Goal: Task Accomplishment & Management: Manage account settings

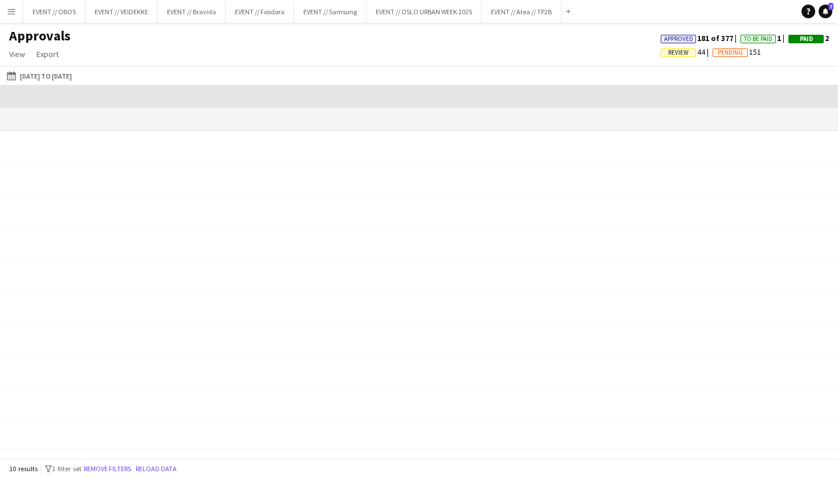
scroll to position [0, 1155]
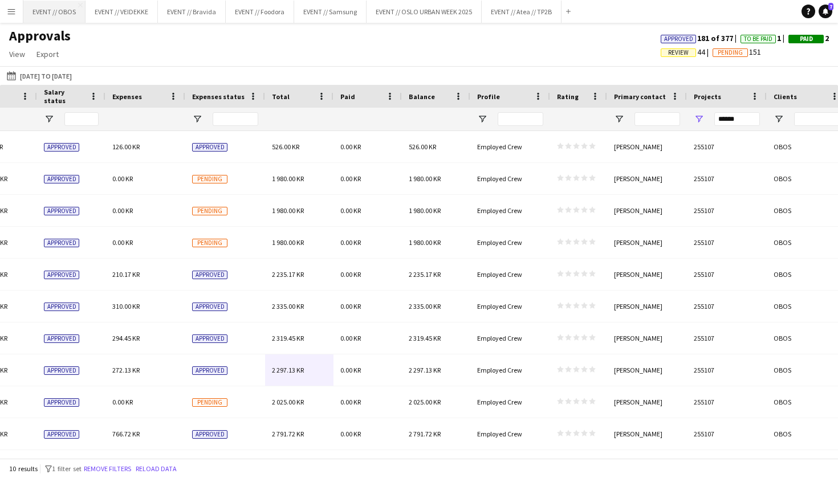
click at [44, 10] on button "EVENT // OBOS Close" at bounding box center [54, 12] width 62 height 22
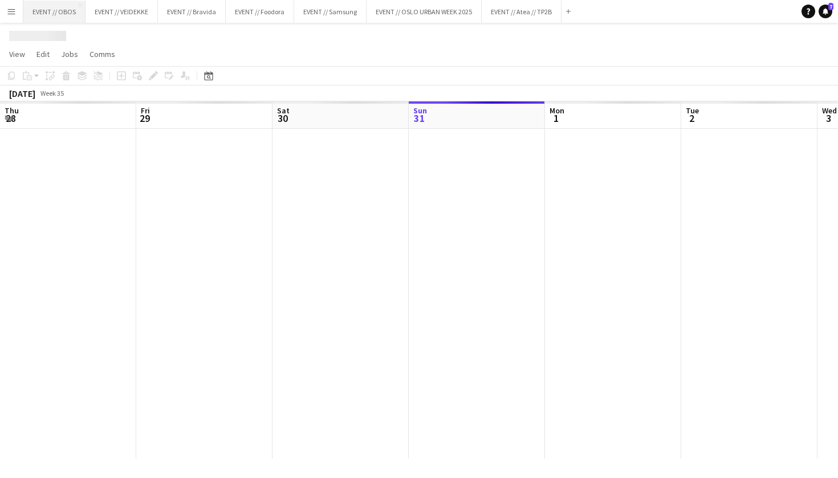
scroll to position [0, 273]
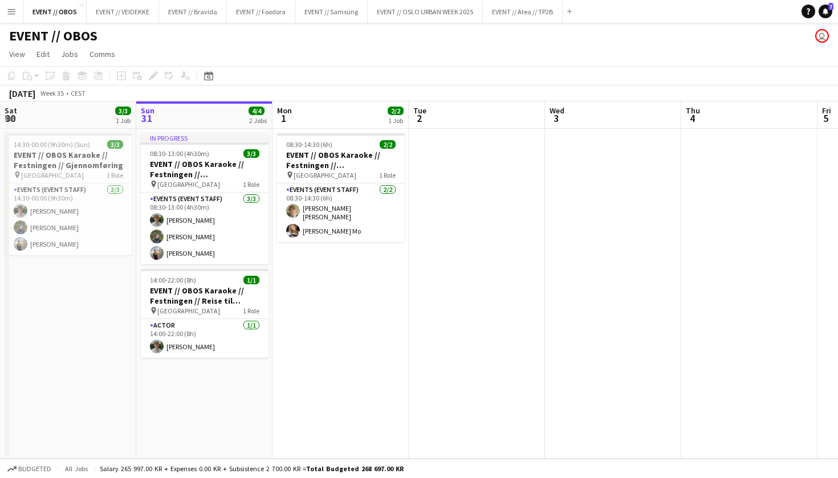
click at [6, 13] on button "Menu" at bounding box center [11, 11] width 23 height 23
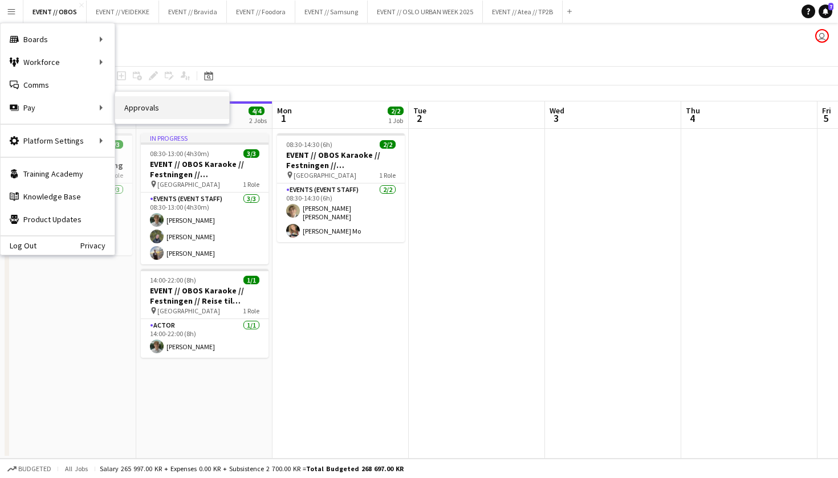
click at [121, 104] on link "Approvals" at bounding box center [172, 107] width 114 height 23
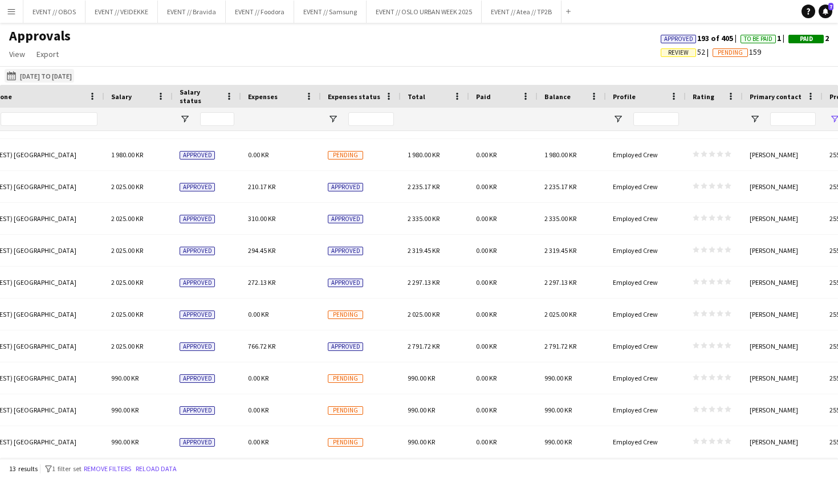
click at [59, 72] on button "[DATE] to [DATE] [DATE] to [DATE]" at bounding box center [40, 76] width 70 height 14
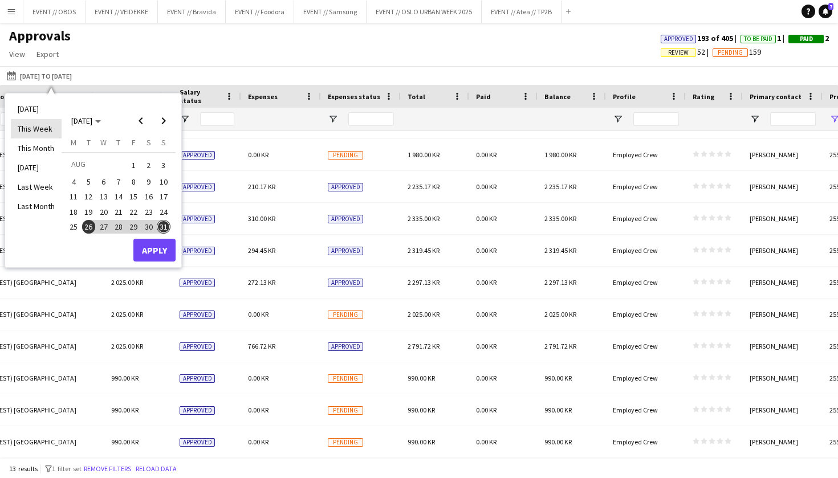
click at [30, 135] on li "This Week" at bounding box center [36, 128] width 51 height 19
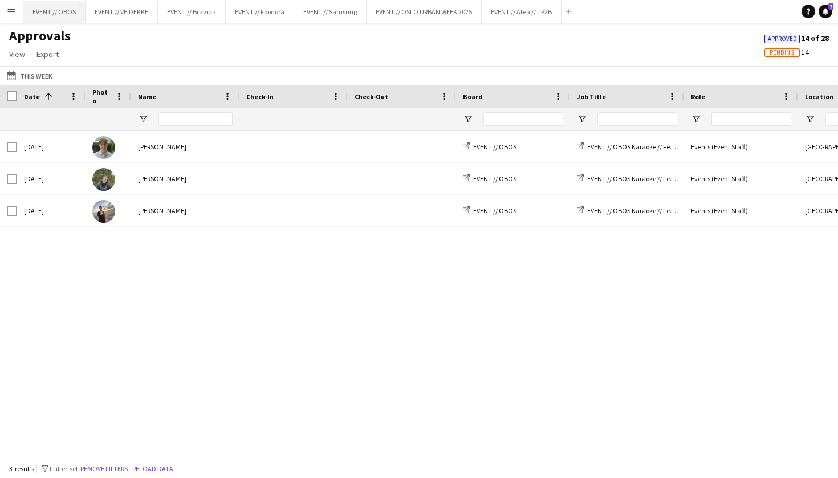
click at [46, 13] on button "EVENT // OBOS Close" at bounding box center [54, 12] width 62 height 22
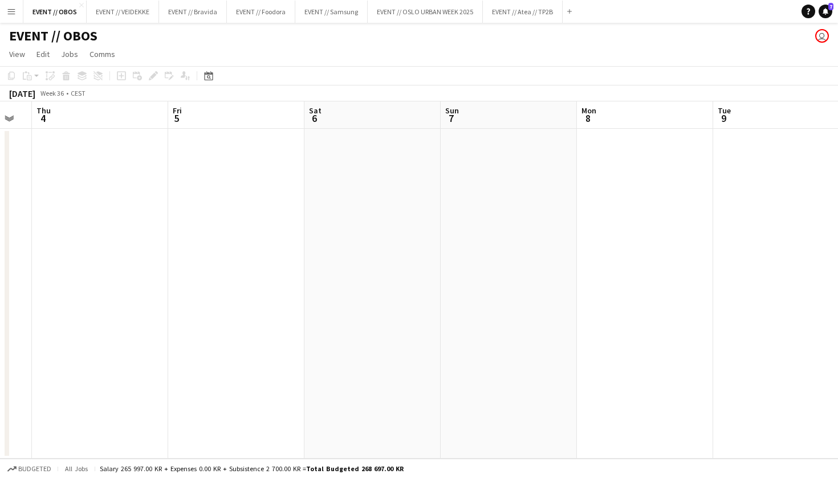
scroll to position [0, 377]
click at [153, 7] on button "EVENT // VEIDEKKE Close" at bounding box center [123, 12] width 72 height 22
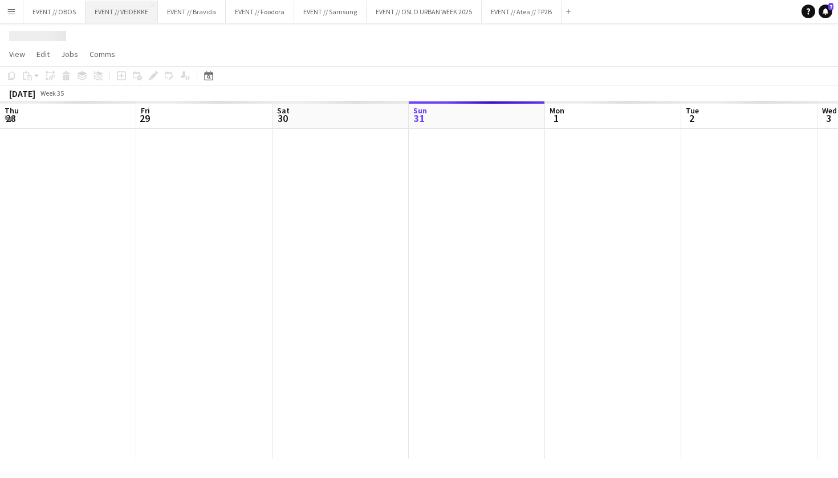
scroll to position [0, 273]
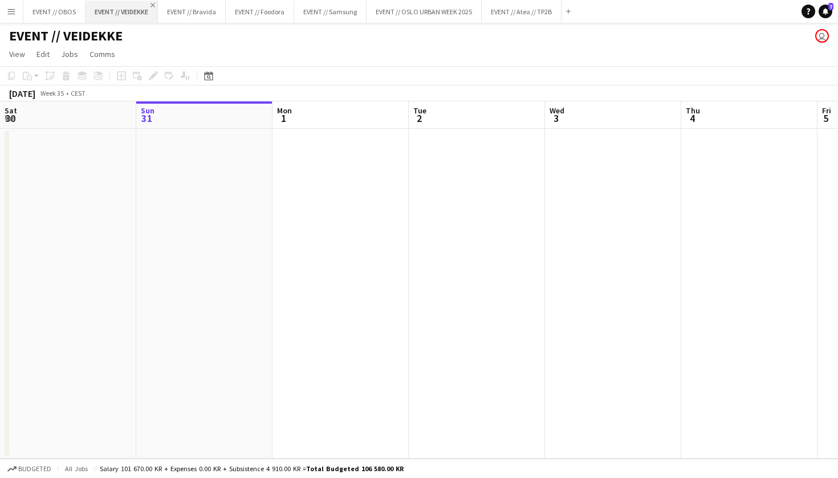
click at [155, 5] on app-icon "Close" at bounding box center [153, 5] width 5 height 5
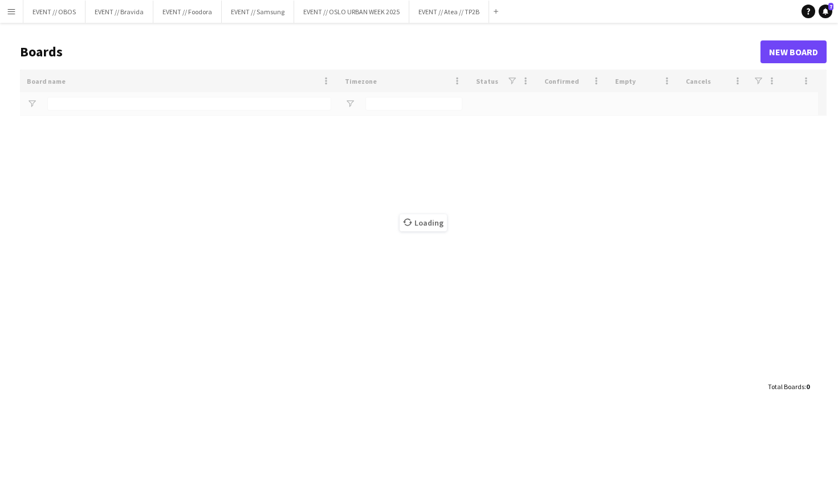
type input "**"
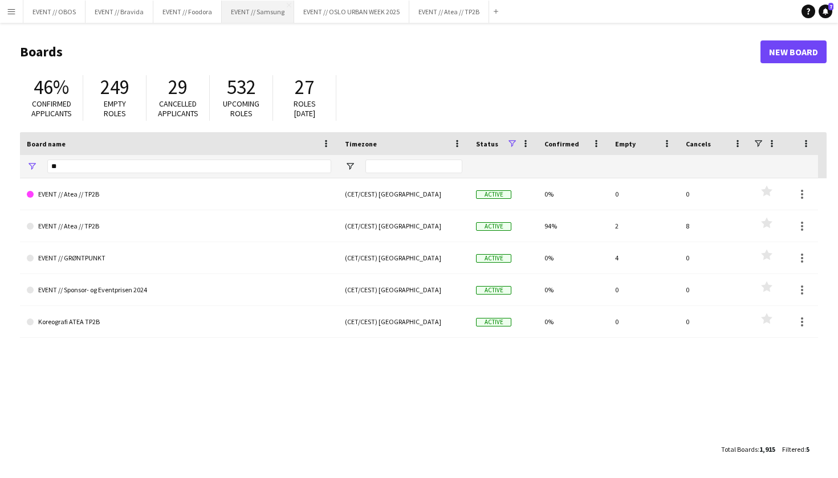
click at [247, 22] on button "EVENT // Samsung Close" at bounding box center [258, 12] width 72 height 22
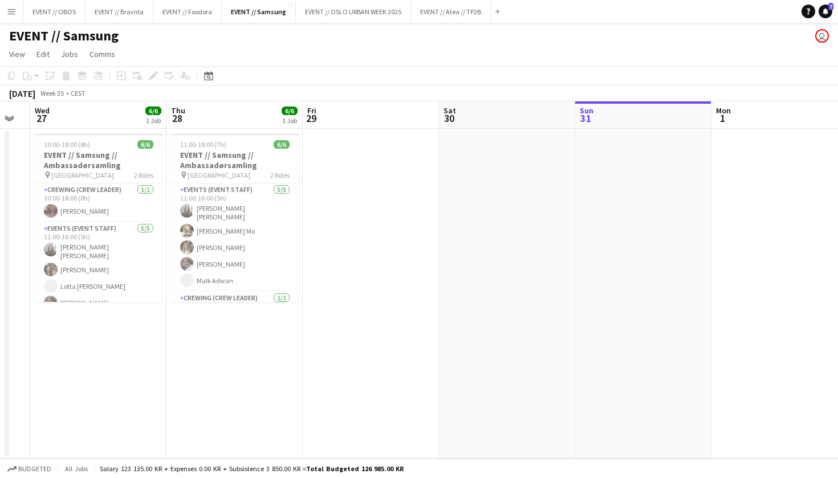
scroll to position [0, 339]
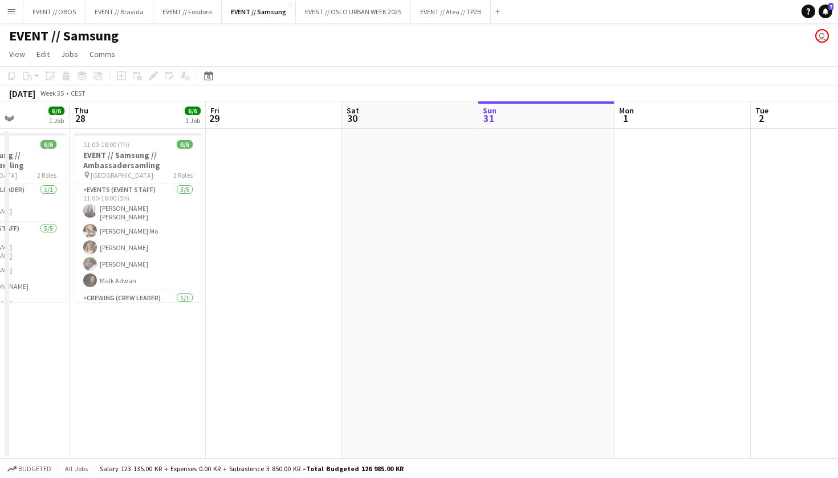
click at [50, 23] on div "EVENT // Samsung user" at bounding box center [419, 34] width 838 height 22
click at [449, 17] on button "EVENT // Atea // TP2B Close" at bounding box center [451, 12] width 80 height 22
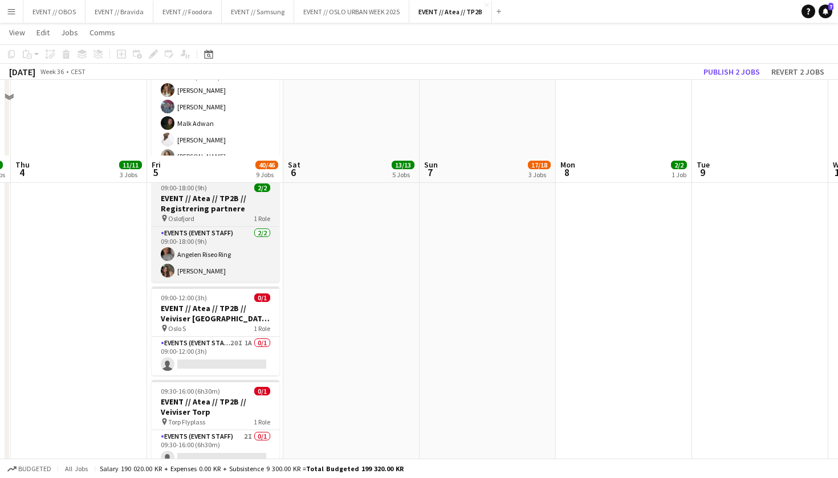
scroll to position [783, 0]
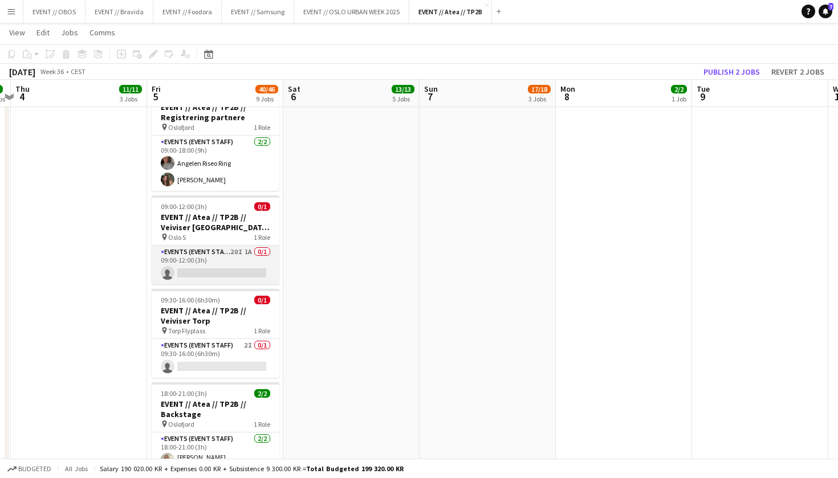
click at [203, 251] on app-card-role "Events (Event Staff) 20I 1A 0/1 09:00-12:00 (3h) single-neutral-actions" at bounding box center [216, 265] width 128 height 39
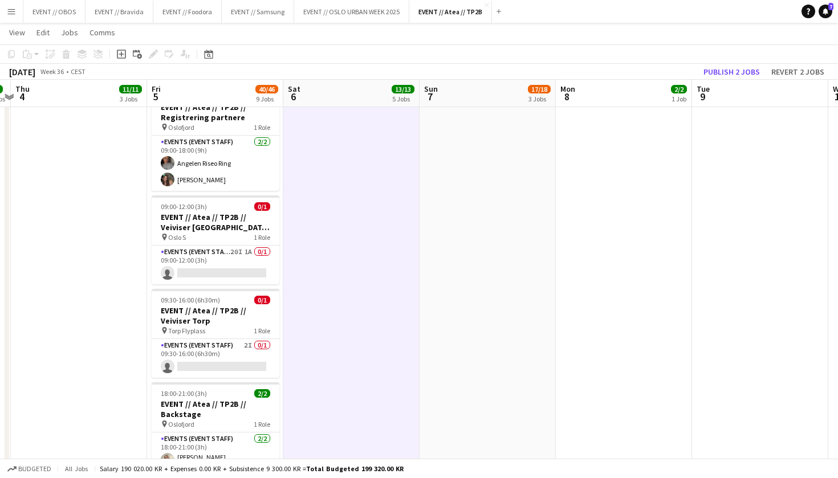
click at [231, 219] on h3 "EVENT // Atea // TP2B // Veiviser [GEOGRAPHIC_DATA] S" at bounding box center [216, 222] width 128 height 21
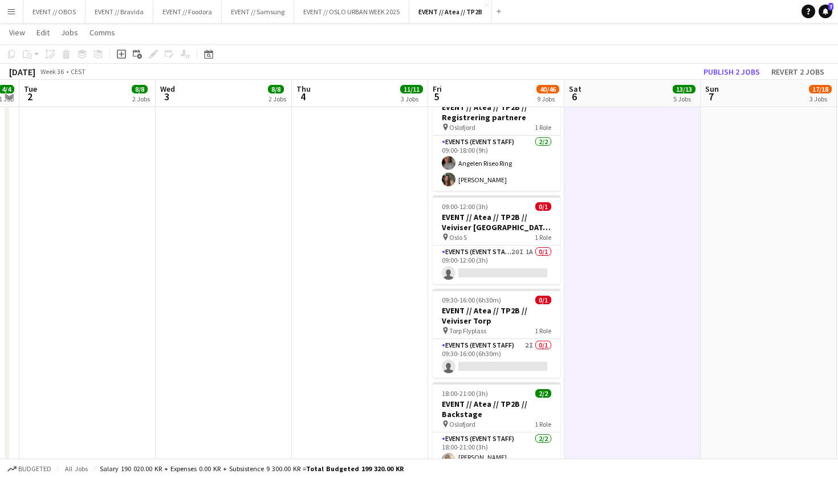
drag, startPoint x: 346, startPoint y: 238, endPoint x: 637, endPoint y: 136, distance: 308.9
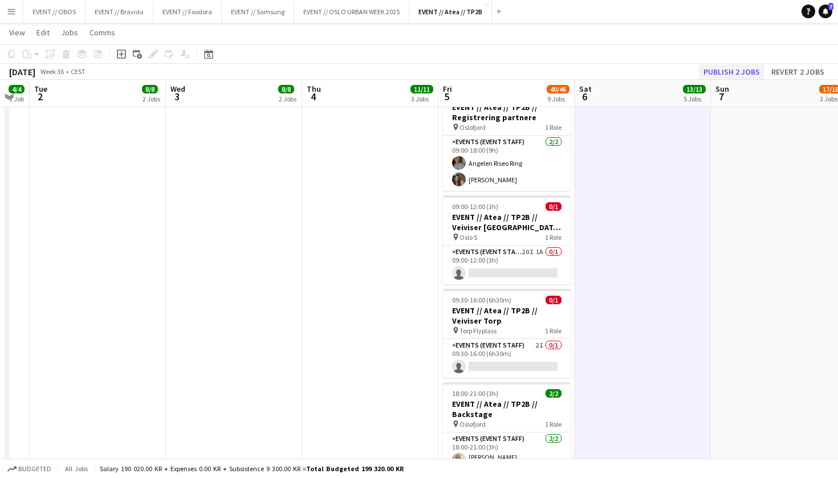
click at [718, 75] on button "Publish 2 jobs" at bounding box center [732, 71] width 66 height 15
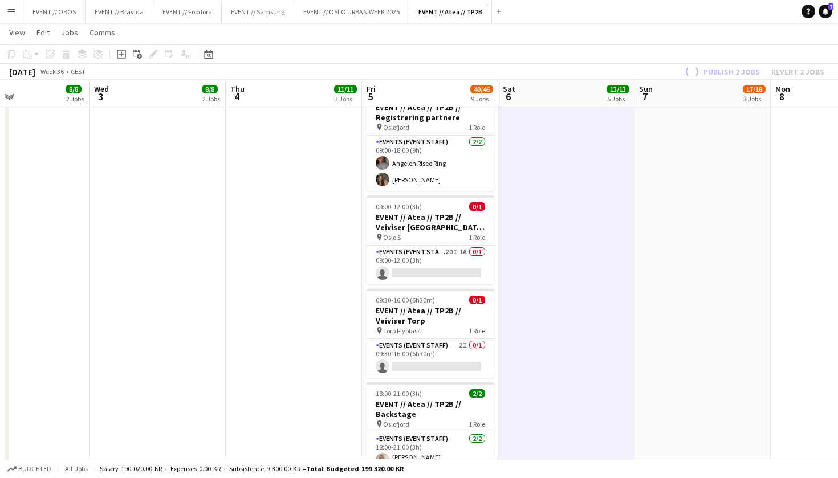
scroll to position [130, 0]
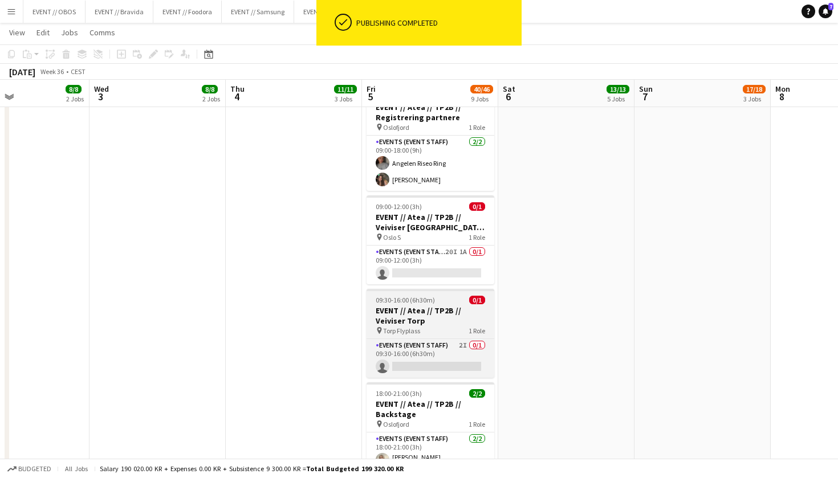
click at [412, 306] on h3 "EVENT // Atea // TP2B // Veiviser Torp" at bounding box center [431, 316] width 128 height 21
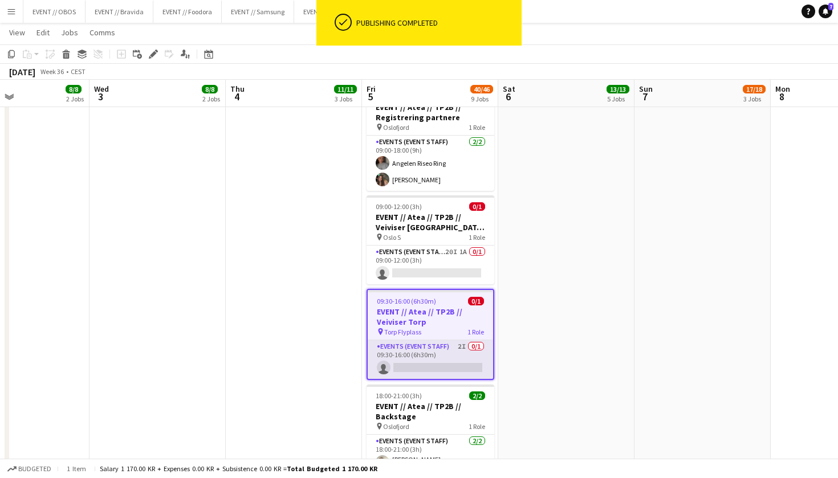
click at [392, 357] on app-card-role "Events (Event Staff) 2I 0/1 09:30-16:00 (6h30m) single-neutral-actions" at bounding box center [430, 359] width 125 height 39
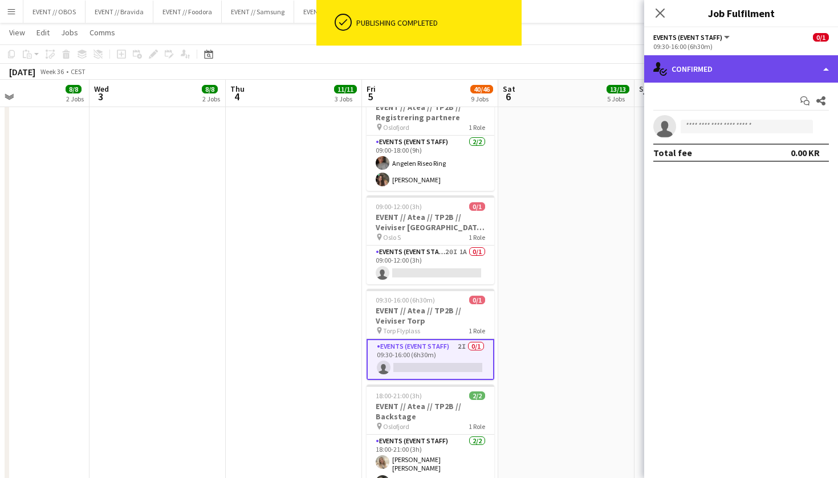
click at [692, 73] on div "single-neutral-actions-check-2 Confirmed" at bounding box center [741, 68] width 194 height 27
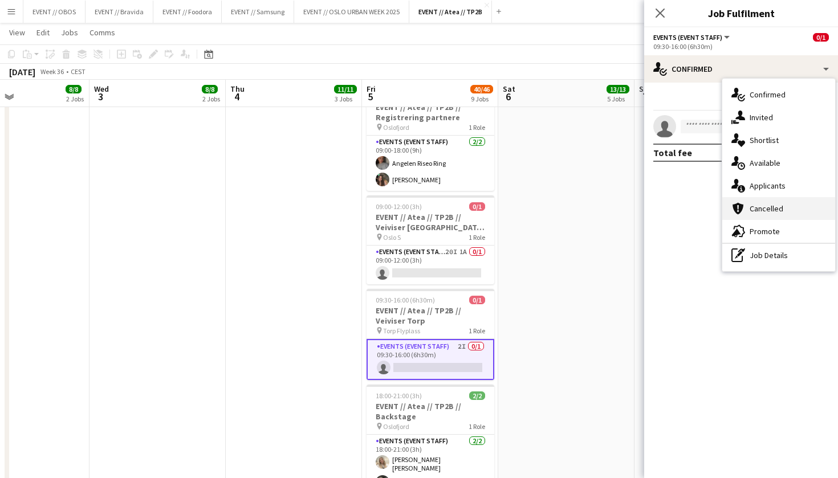
click at [759, 201] on div "cancellation Cancelled" at bounding box center [778, 208] width 113 height 23
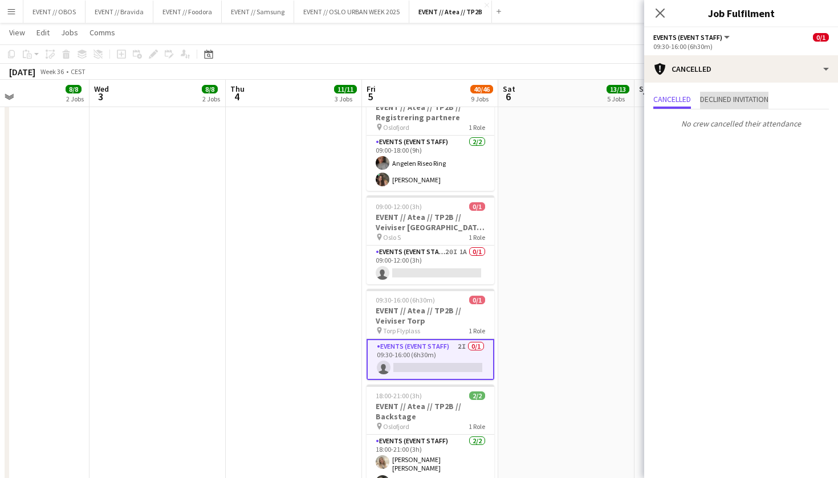
click at [718, 95] on span "Declined invitation" at bounding box center [734, 99] width 68 height 8
click at [667, 96] on span "Cancelled" at bounding box center [672, 99] width 38 height 8
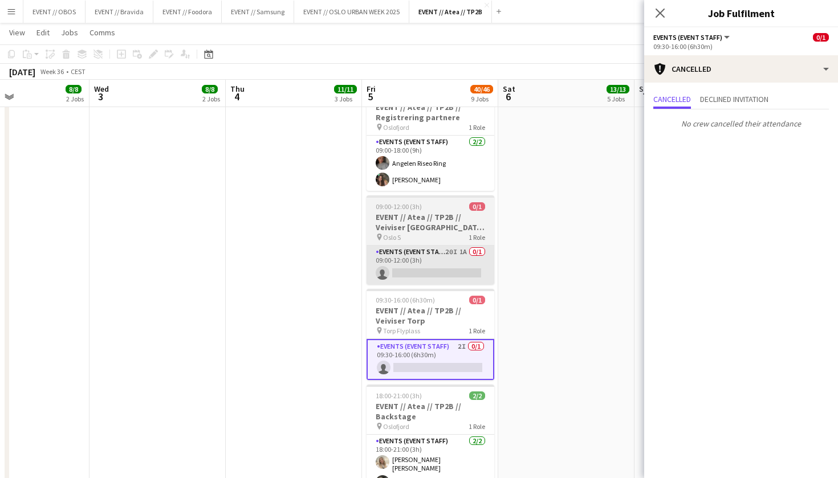
click at [433, 252] on app-card-role "Events (Event Staff) 20I 1A 0/1 09:00-12:00 (3h) single-neutral-actions" at bounding box center [431, 265] width 128 height 39
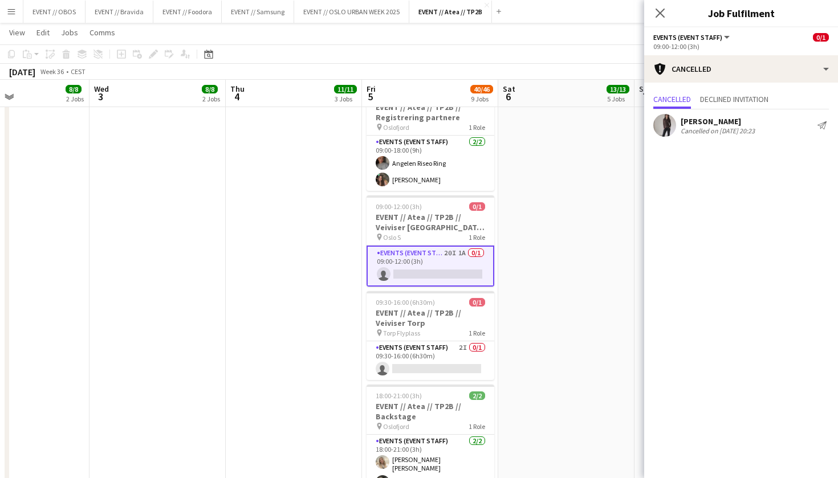
click at [673, 120] on app-user-avatar at bounding box center [664, 125] width 23 height 23
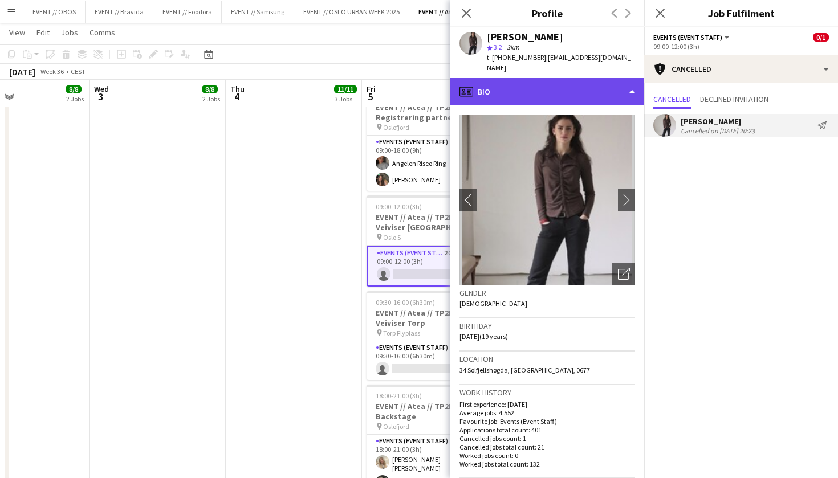
click at [620, 86] on div "profile Bio" at bounding box center [547, 91] width 194 height 27
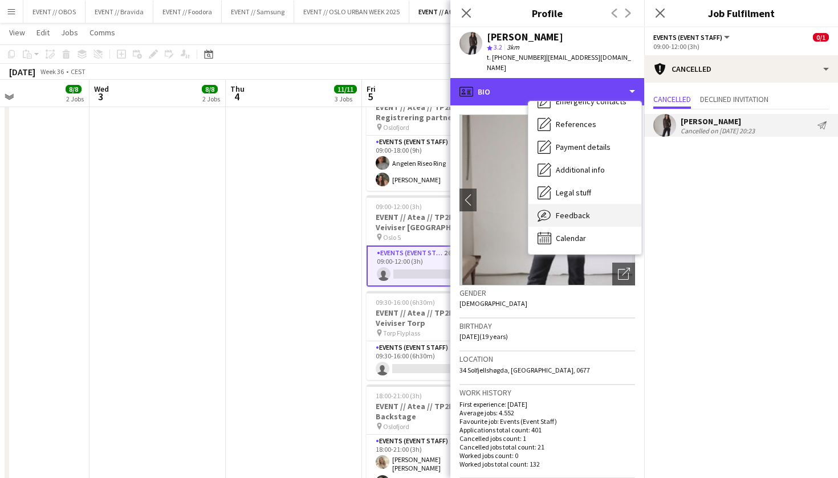
scroll to position [107, 0]
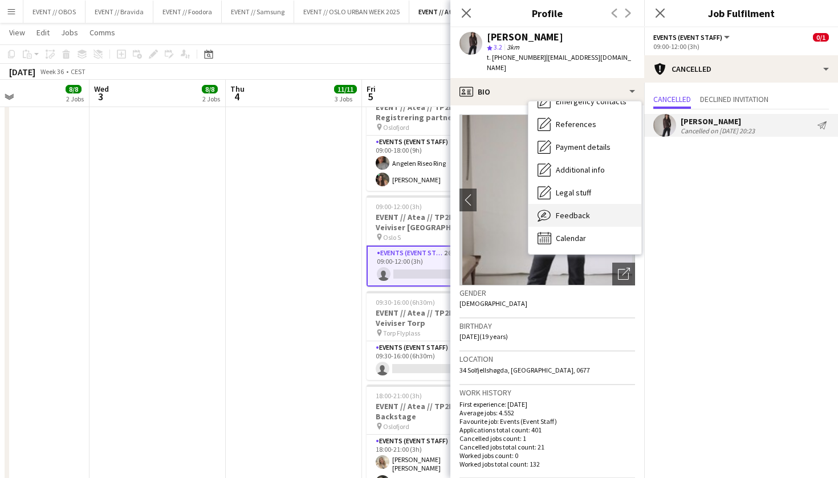
click at [584, 215] on div "Feedback Feedback" at bounding box center [585, 215] width 113 height 23
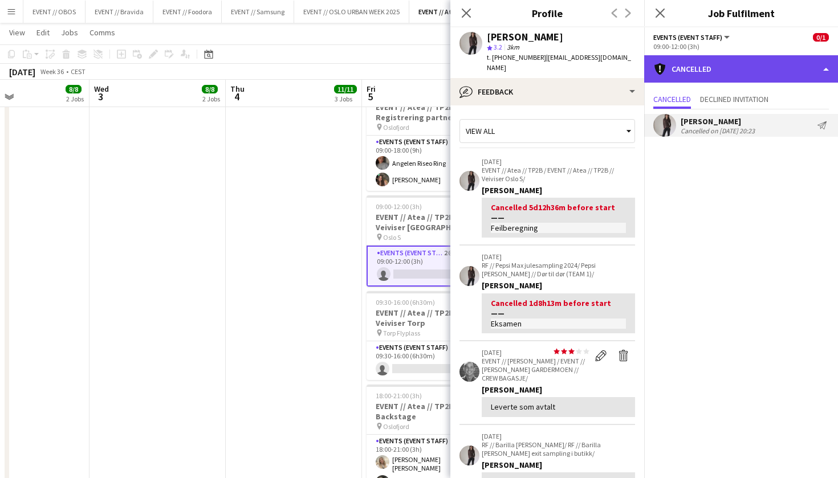
click at [668, 68] on div "cancellation Cancelled" at bounding box center [741, 68] width 194 height 27
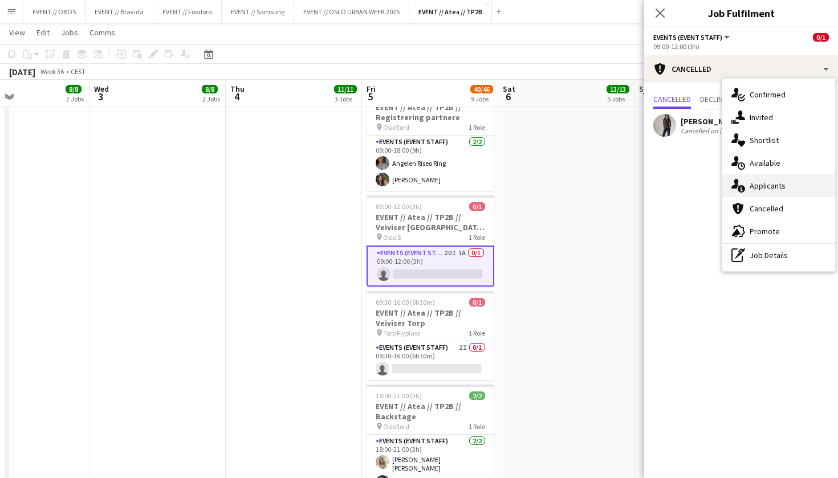
click at [735, 187] on icon at bounding box center [735, 184] width 7 height 10
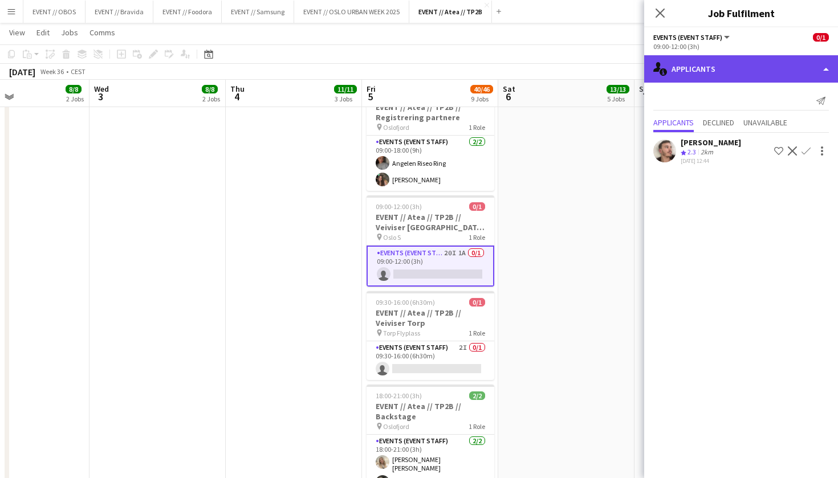
click at [680, 75] on div "single-neutral-actions-information Applicants" at bounding box center [741, 68] width 194 height 27
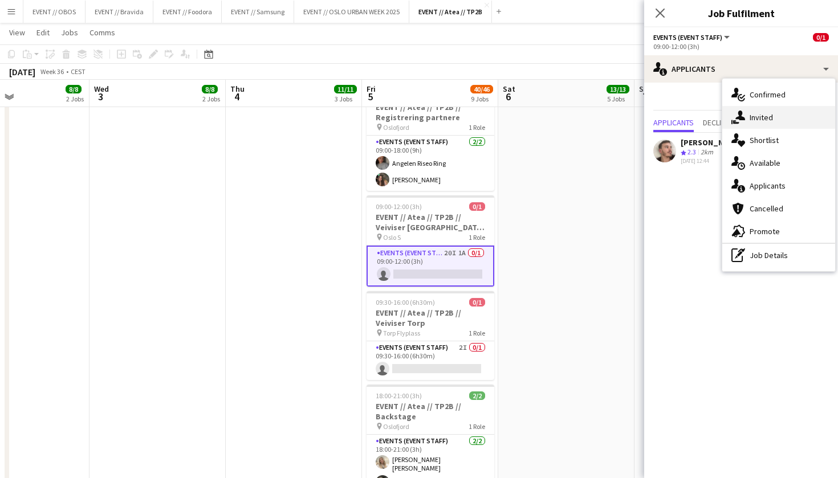
click at [766, 126] on div "single-neutral-actions-share-1 Invited" at bounding box center [778, 117] width 113 height 23
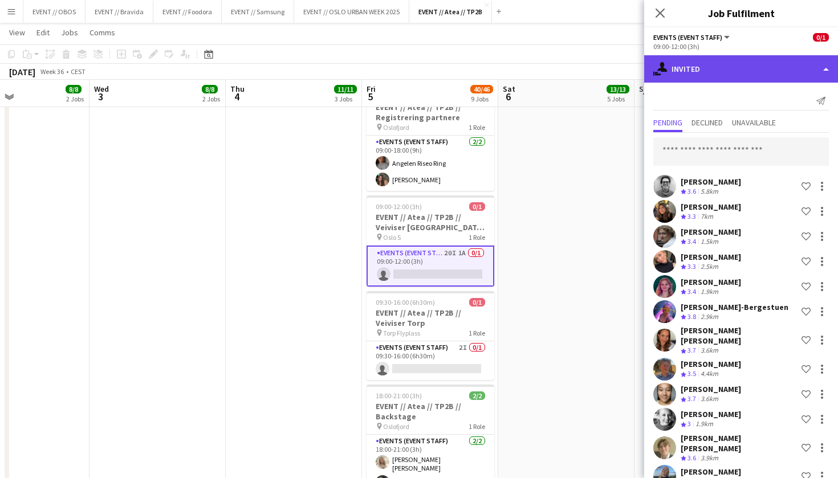
click at [706, 68] on div "single-neutral-actions-share-1 Invited" at bounding box center [741, 68] width 194 height 27
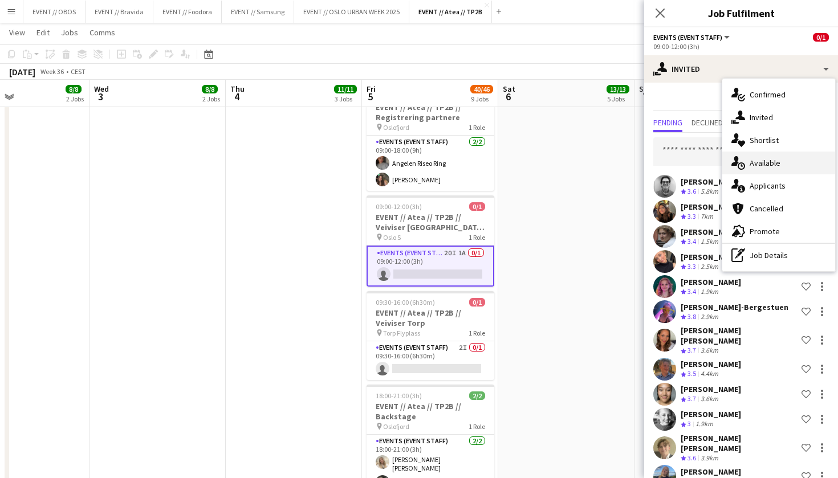
click at [752, 160] on div "single-neutral-actions-upload Available" at bounding box center [778, 163] width 113 height 23
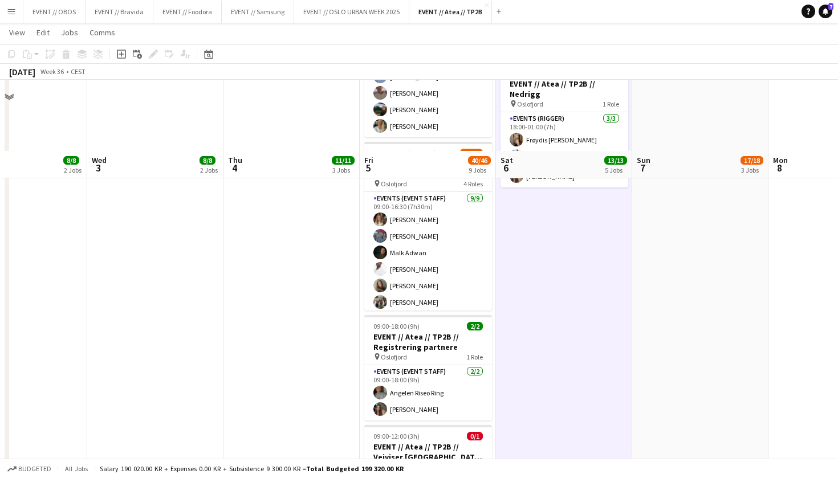
scroll to position [532, 0]
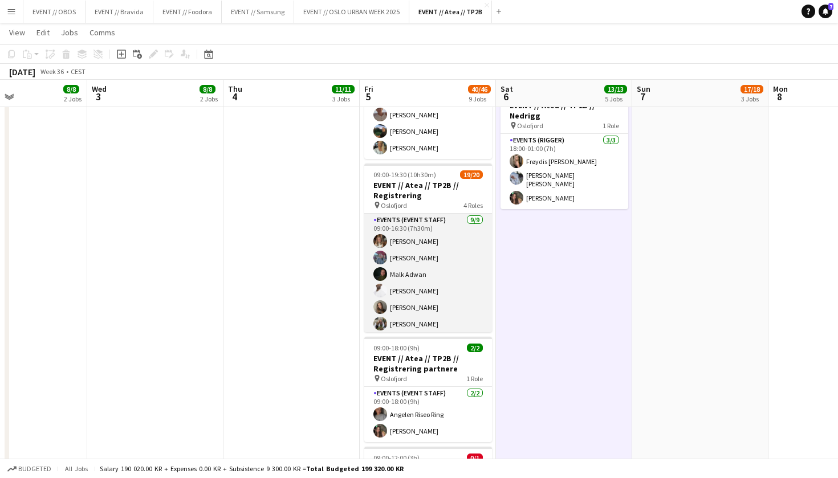
click at [428, 287] on app-card-role "Events (Event Staff) [DATE] 09:00-16:30 (7h30m) [PERSON_NAME] [PERSON_NAME] [PE…" at bounding box center [428, 303] width 128 height 178
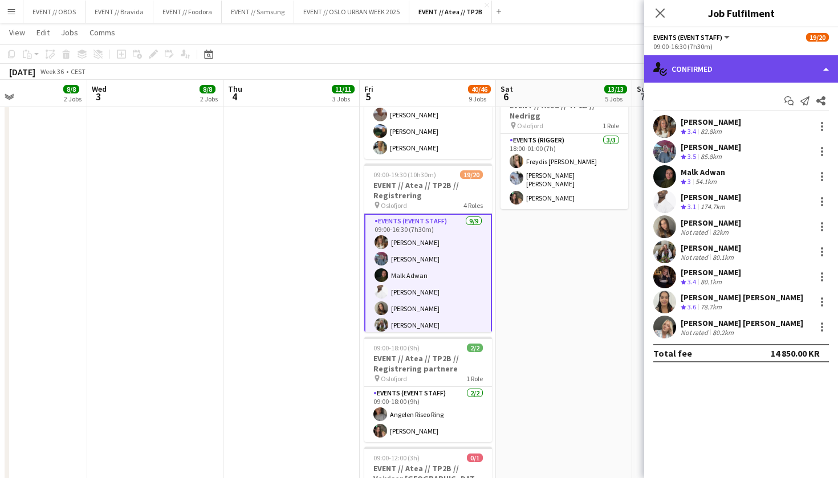
click at [677, 82] on div "single-neutral-actions-check-2 Confirmed" at bounding box center [741, 68] width 194 height 27
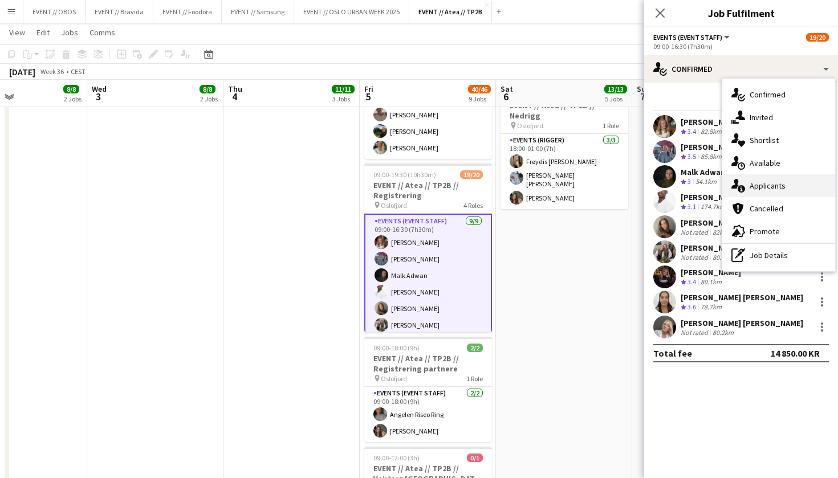
click at [742, 186] on icon at bounding box center [741, 188] width 7 height 7
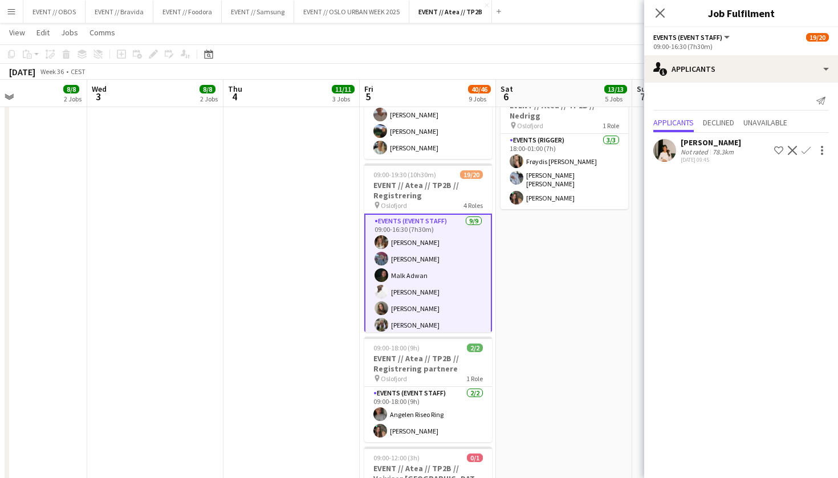
click at [712, 134] on div "[PERSON_NAME] Not rated 78.3km [DATE] 09:45 Shortlist crew Decline Confirm" at bounding box center [741, 149] width 194 height 33
click at [712, 145] on div "[PERSON_NAME]" at bounding box center [711, 142] width 60 height 10
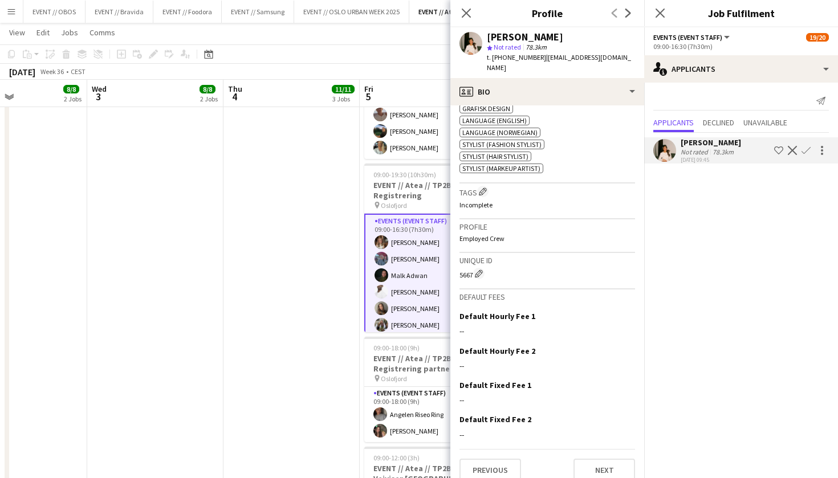
scroll to position [485, 0]
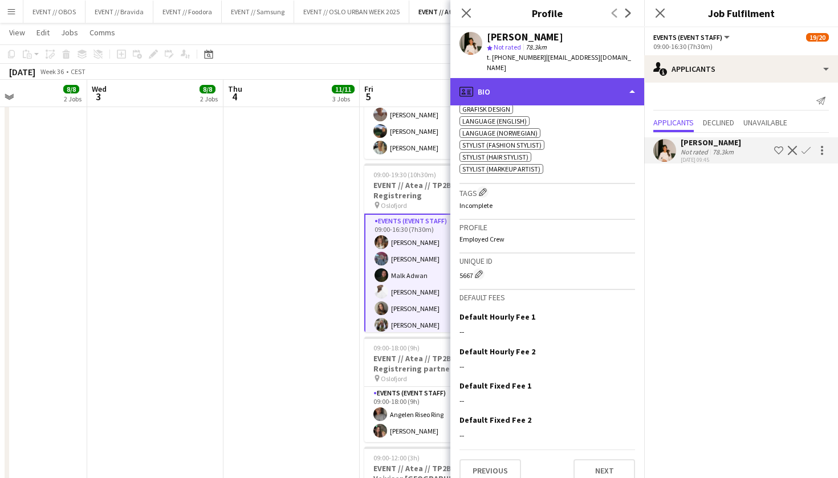
click at [564, 87] on div "profile Bio" at bounding box center [547, 91] width 194 height 27
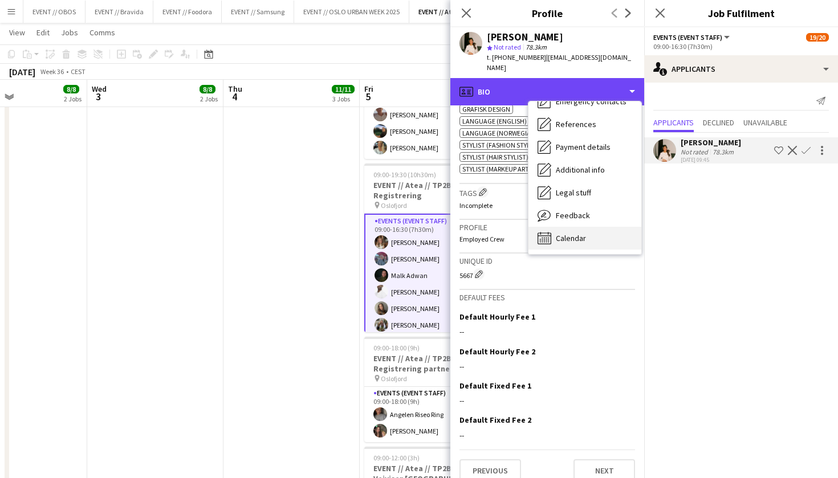
scroll to position [108, 0]
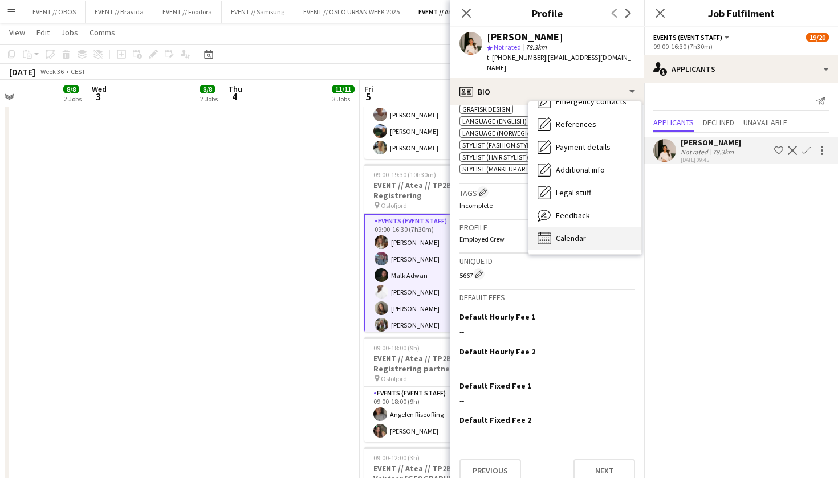
click at [594, 227] on div "Calendar Calendar" at bounding box center [585, 238] width 113 height 23
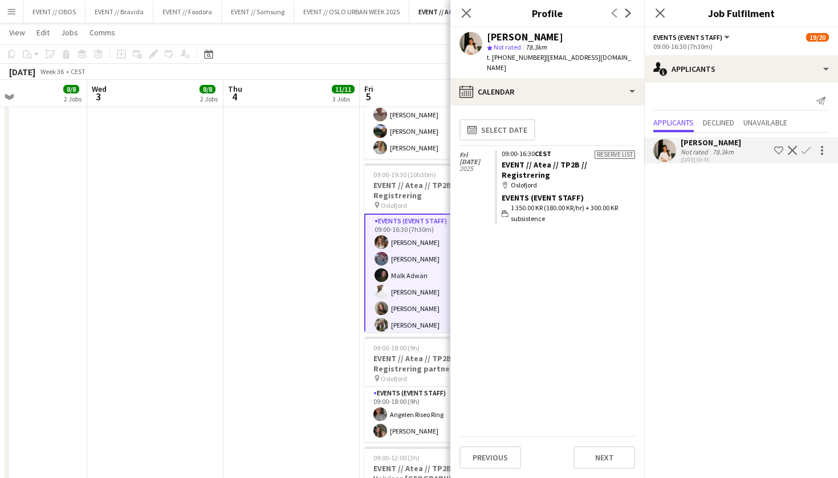
click at [803, 146] on app-icon "Confirm" at bounding box center [806, 150] width 9 height 9
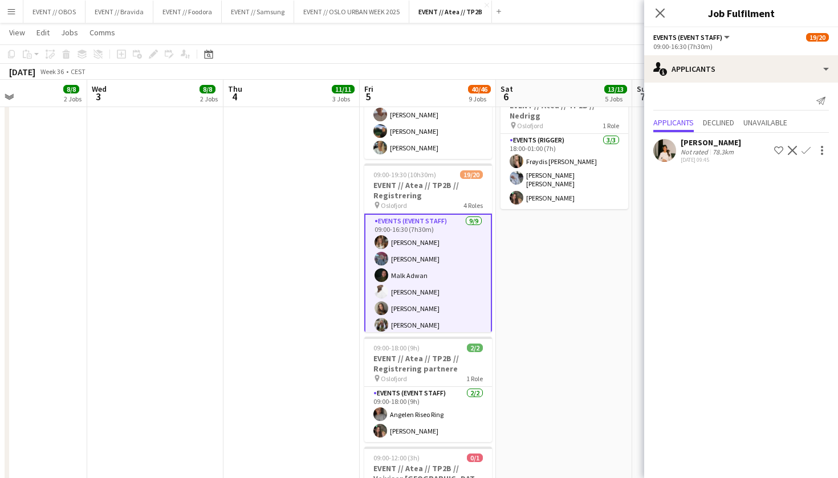
click at [807, 151] on app-icon "Confirm" at bounding box center [806, 150] width 9 height 9
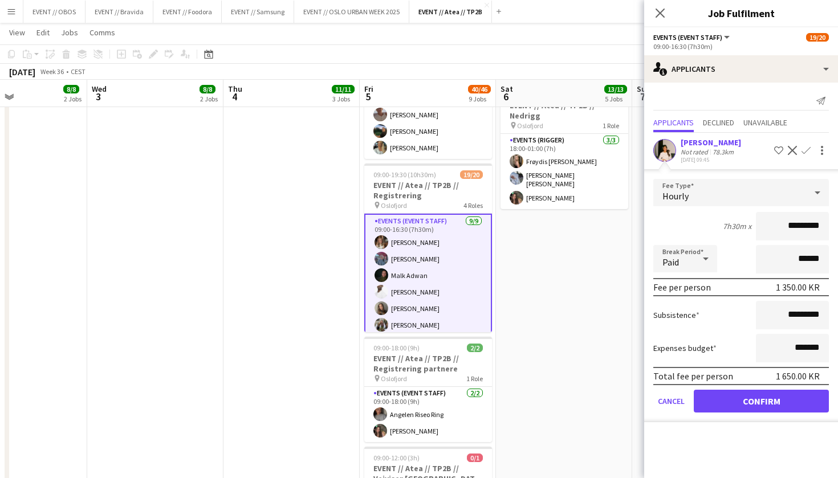
click at [713, 396] on button "Confirm" at bounding box center [761, 401] width 135 height 23
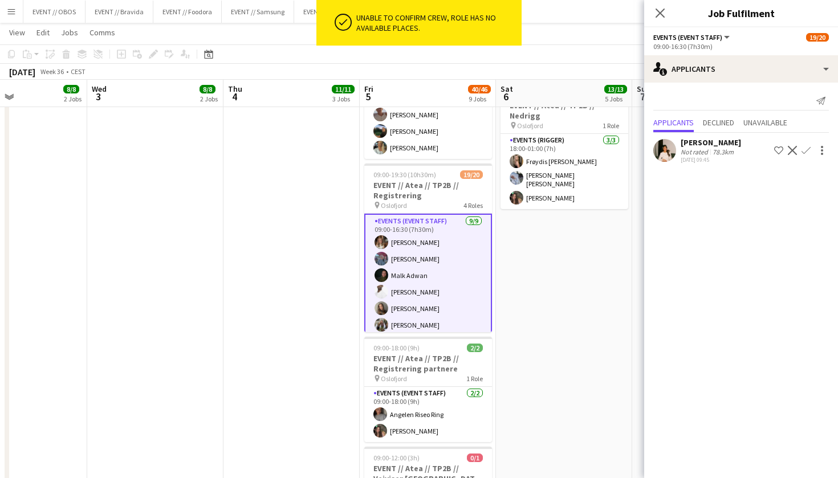
click at [619, 312] on app-date-cell "08:00-17:00 (9h) 2/2 EVENT // Atea // TP2B // Partnere // Expo pin Oslofjord 1 …" at bounding box center [564, 177] width 136 height 1163
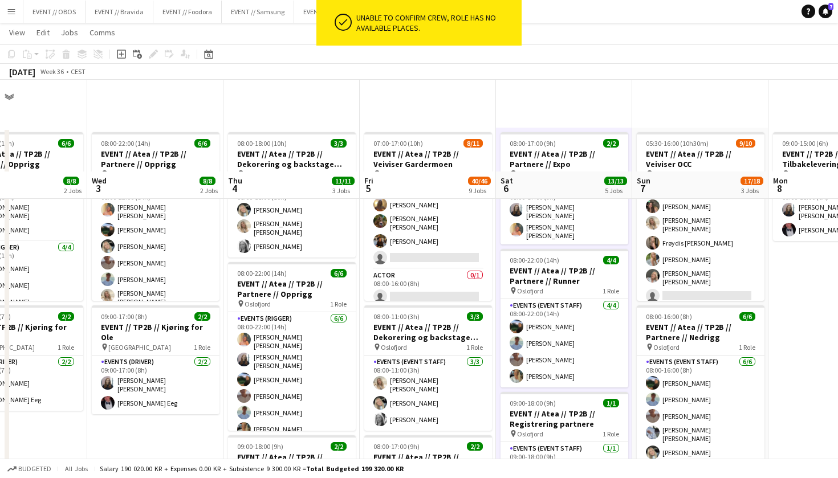
scroll to position [95, 0]
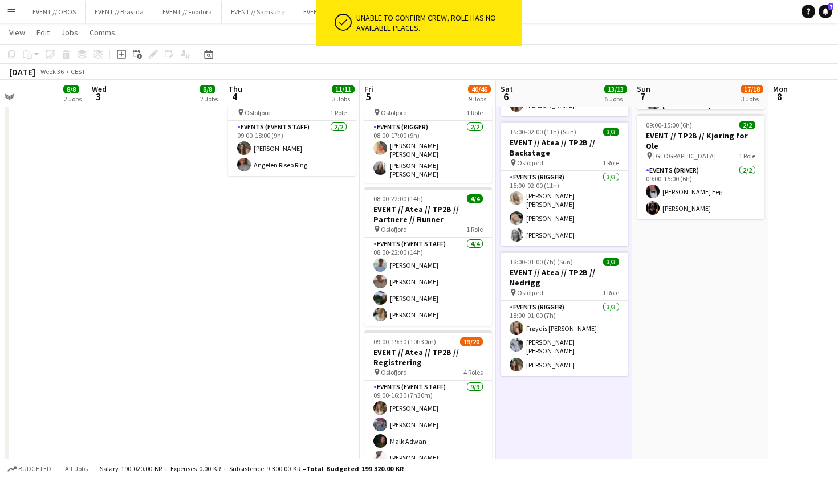
drag, startPoint x: 536, startPoint y: 477, endPoint x: 506, endPoint y: 396, distance: 86.2
click at [506, 396] on app-board "EVENT // Atea // TP2B user View Day view expanded Day view collapsed Month view…" at bounding box center [419, 301] width 838 height 1287
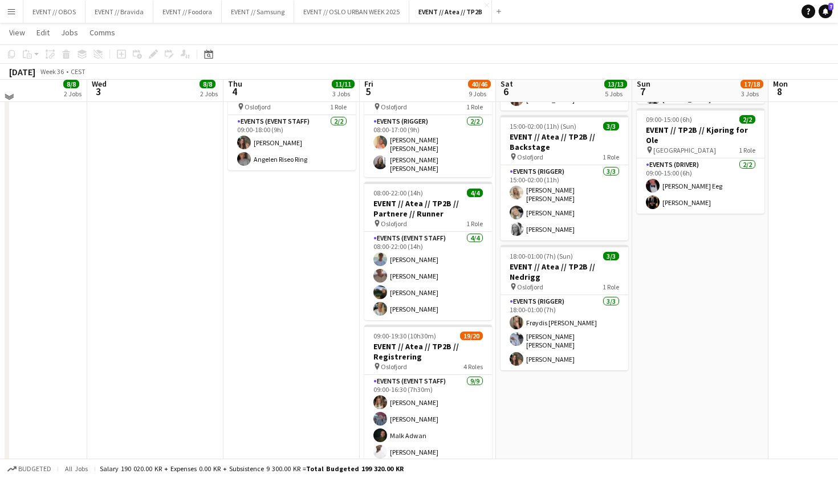
scroll to position [372, 0]
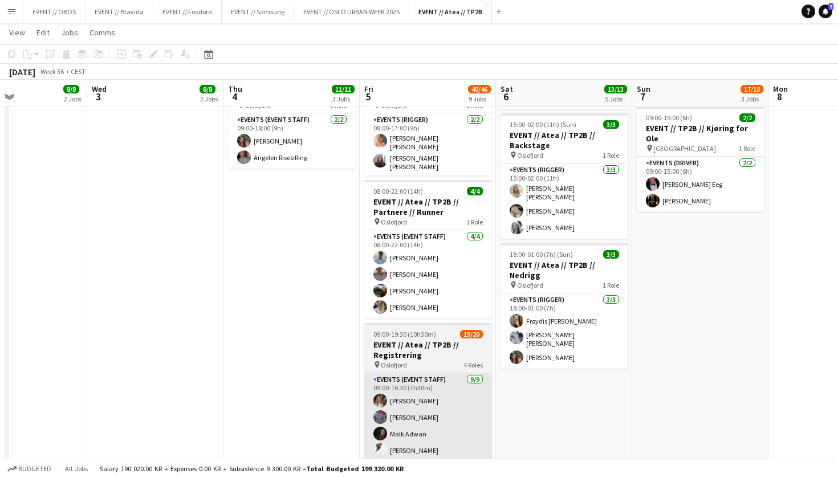
click at [472, 412] on app-card-role "Events (Event Staff) [DATE] 09:00-16:30 (7h30m) [PERSON_NAME] [PERSON_NAME] [PE…" at bounding box center [428, 462] width 128 height 178
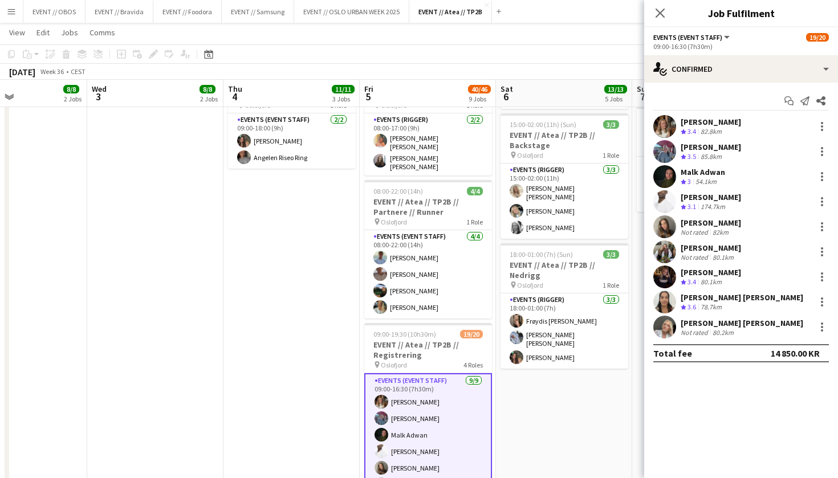
click at [665, 87] on div "Start chat Send notification Share [PERSON_NAME] Crew rating 3.4 82.8km [PERSON…" at bounding box center [741, 227] width 194 height 289
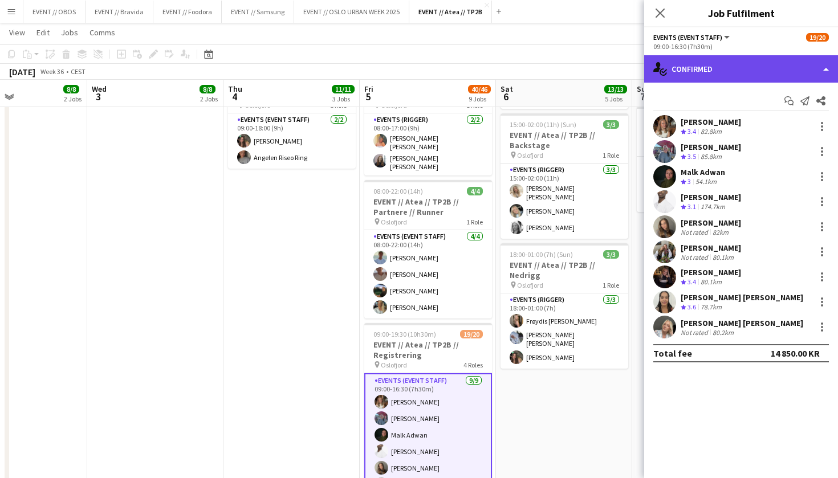
click at [696, 61] on div "single-neutral-actions-check-2 Confirmed" at bounding box center [741, 68] width 194 height 27
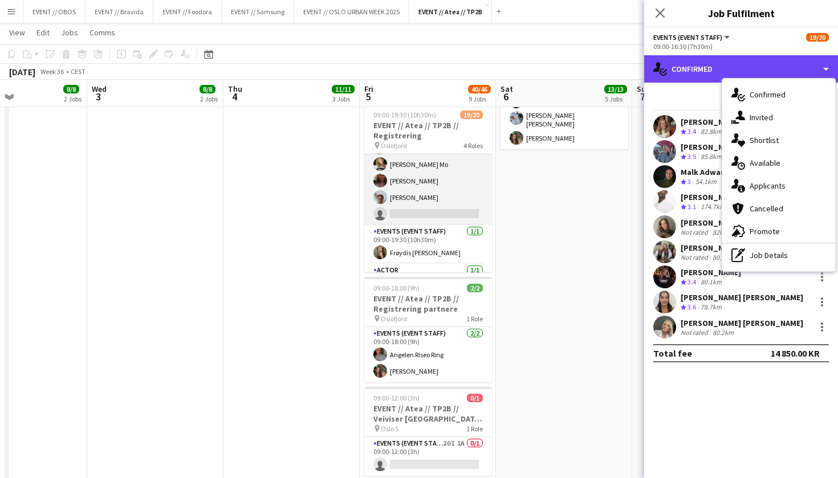
scroll to position [225, 0]
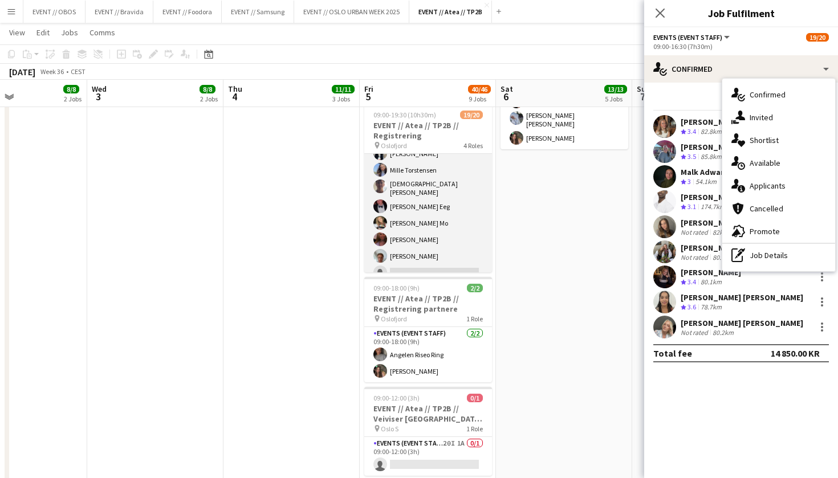
click at [443, 226] on app-card-role "Events (Event Staff) 5I 2A [DATE] 09:00-18:00 (9h) [PERSON_NAME] [PERSON_NAME] …" at bounding box center [428, 196] width 128 height 174
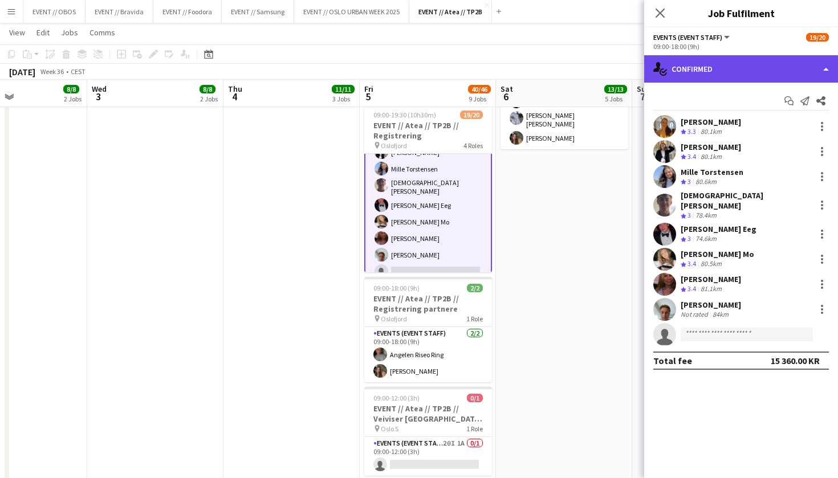
click at [697, 67] on div "single-neutral-actions-check-2 Confirmed" at bounding box center [741, 68] width 194 height 27
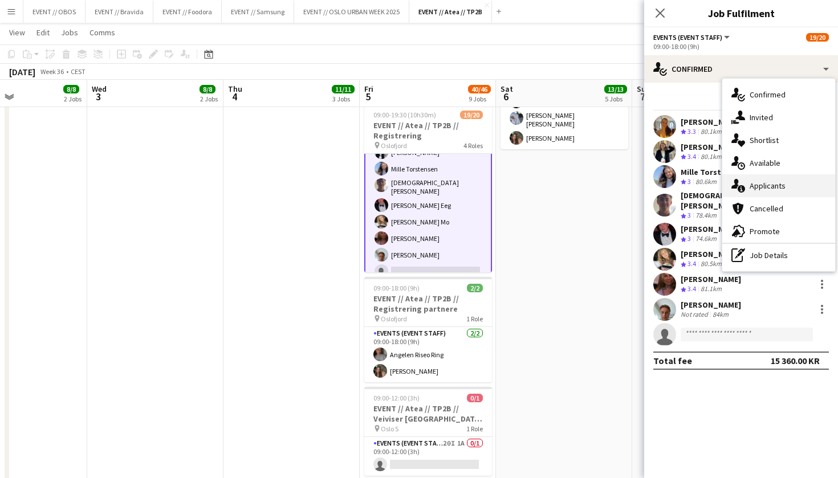
click at [799, 177] on div "single-neutral-actions-information Applicants" at bounding box center [778, 185] width 113 height 23
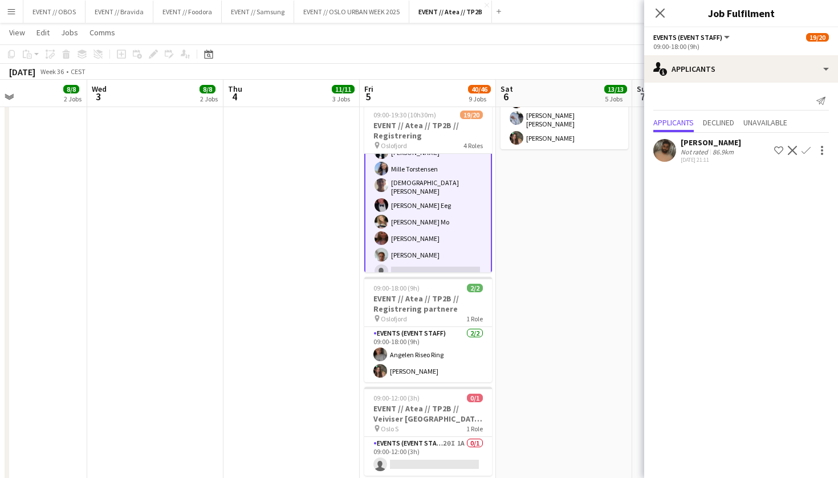
click at [676, 161] on div "[PERSON_NAME] Not rated 86.9km [DATE] 21:11 Shortlist crew Decline Confirm" at bounding box center [741, 150] width 194 height 26
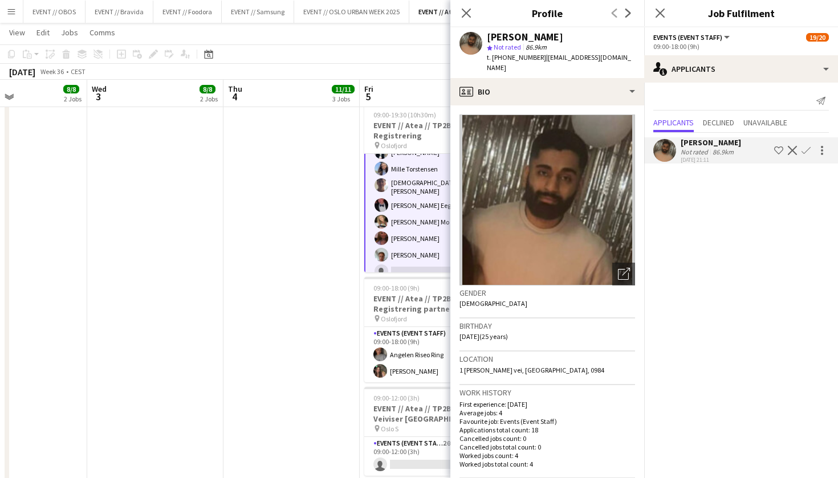
click at [672, 151] on app-user-avatar at bounding box center [664, 150] width 23 height 23
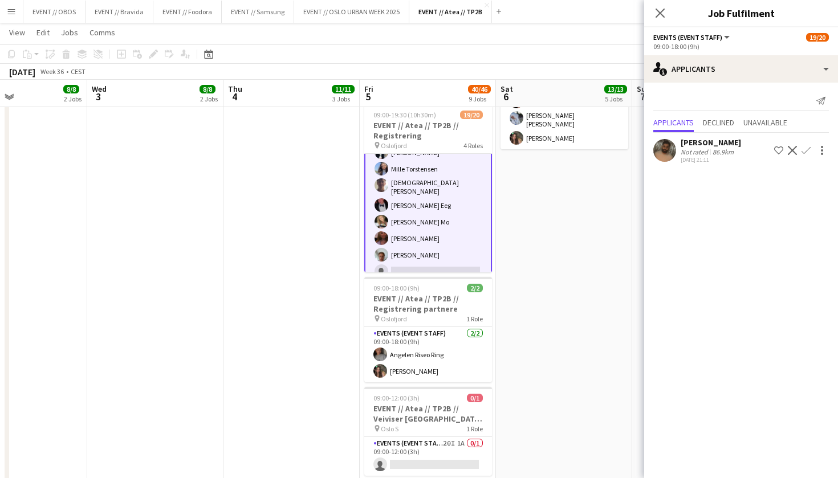
click at [667, 149] on app-user-avatar at bounding box center [664, 150] width 23 height 23
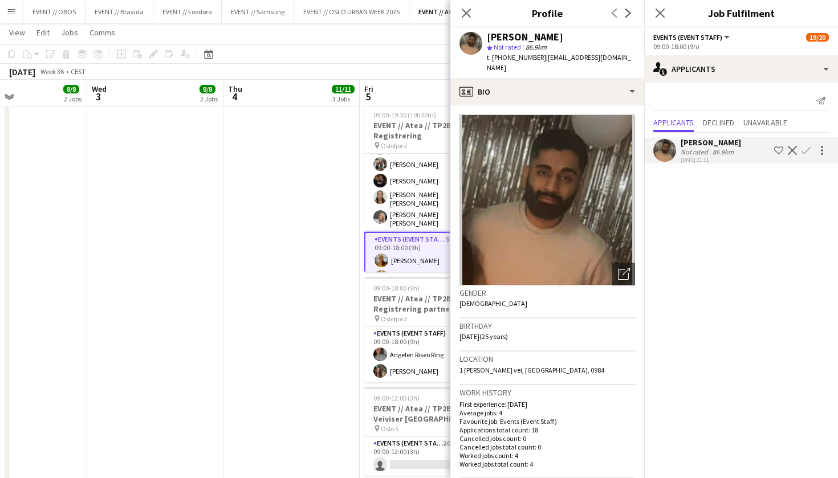
scroll to position [99, 0]
click at [397, 185] on app-card-role "Events (Event Staff) [DATE] 09:00-16:30 (7h30m) [PERSON_NAME] [PERSON_NAME] [PE…" at bounding box center [428, 144] width 128 height 178
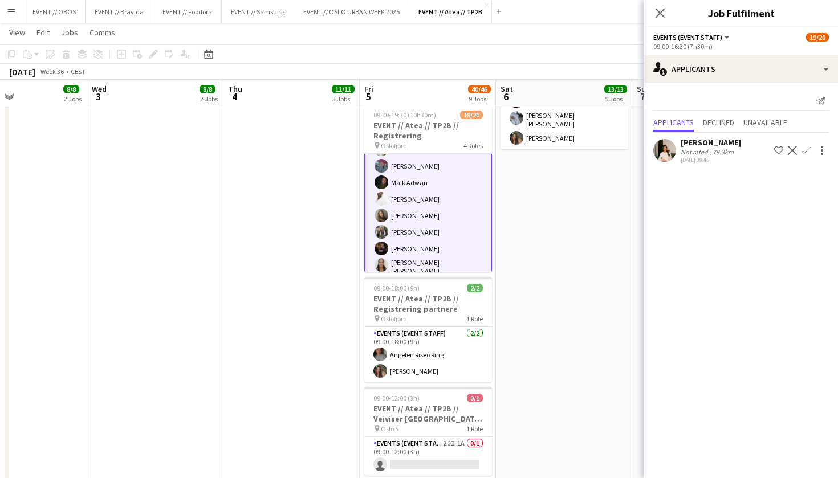
scroll to position [124, 0]
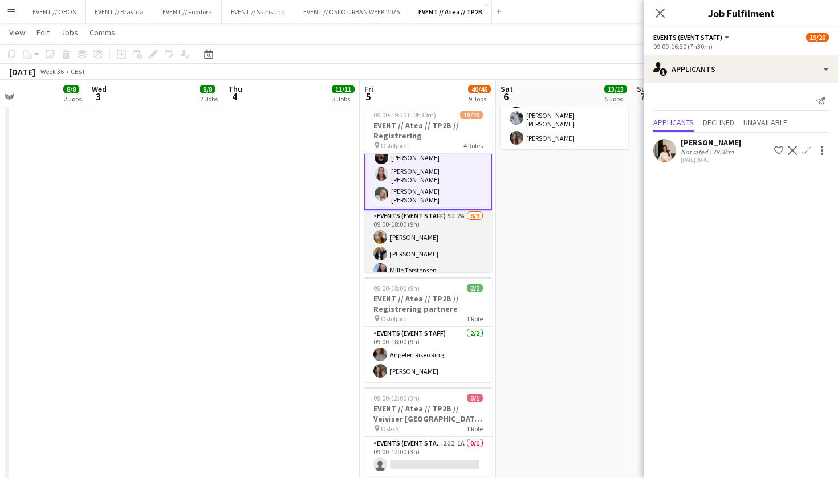
click at [421, 215] on app-card-role "Events (Event Staff) 5I 2A [DATE] 09:00-18:00 (9h) [PERSON_NAME] [PERSON_NAME] …" at bounding box center [428, 297] width 128 height 174
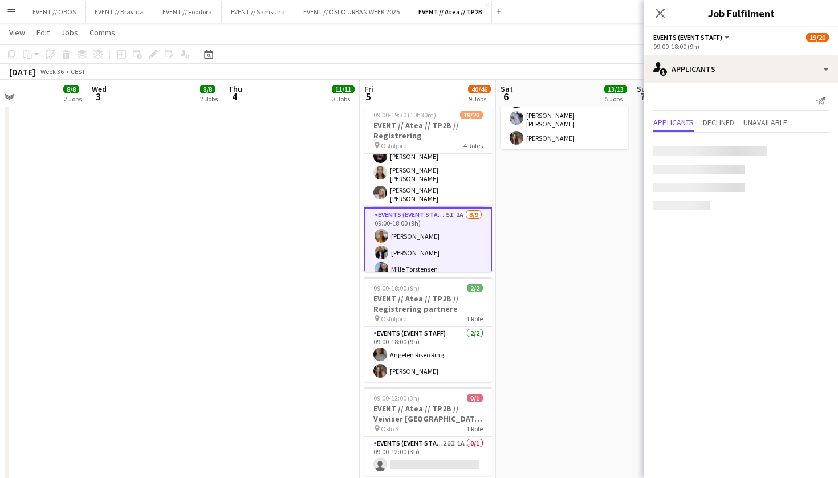
scroll to position [0, 320]
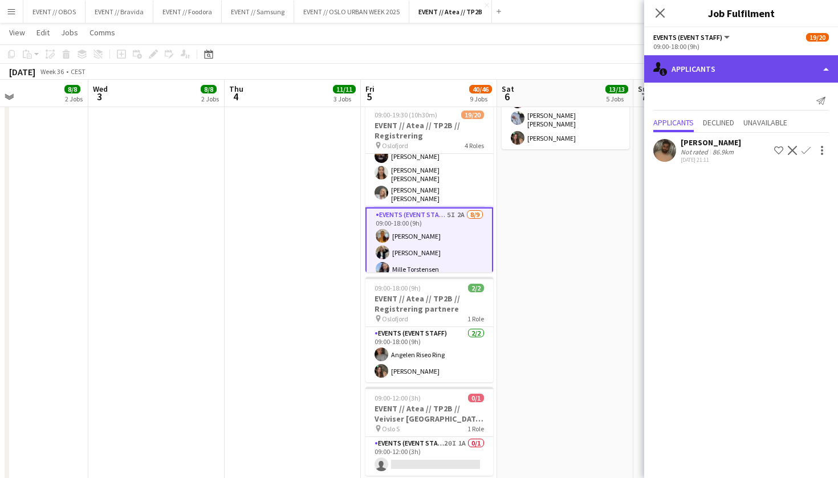
click at [695, 59] on div "single-neutral-actions-information Applicants" at bounding box center [741, 68] width 194 height 27
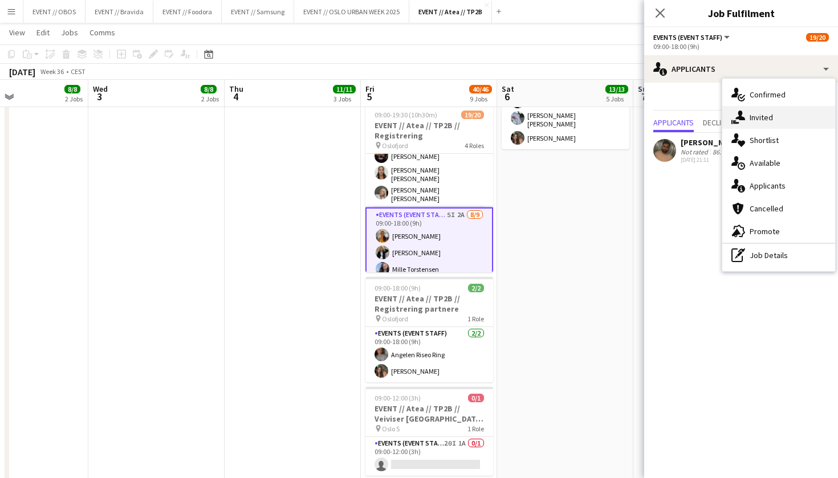
click at [751, 113] on div "single-neutral-actions-share-1 Invited" at bounding box center [778, 117] width 113 height 23
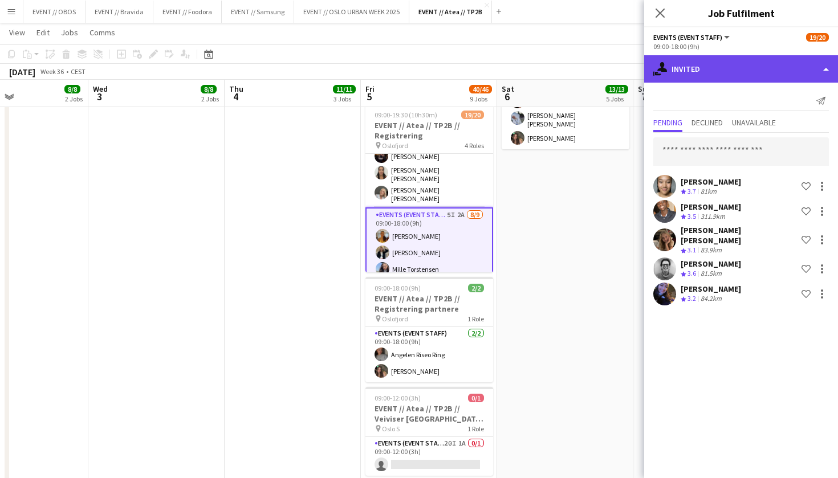
click at [712, 76] on div "single-neutral-actions-share-1 Invited" at bounding box center [741, 68] width 194 height 27
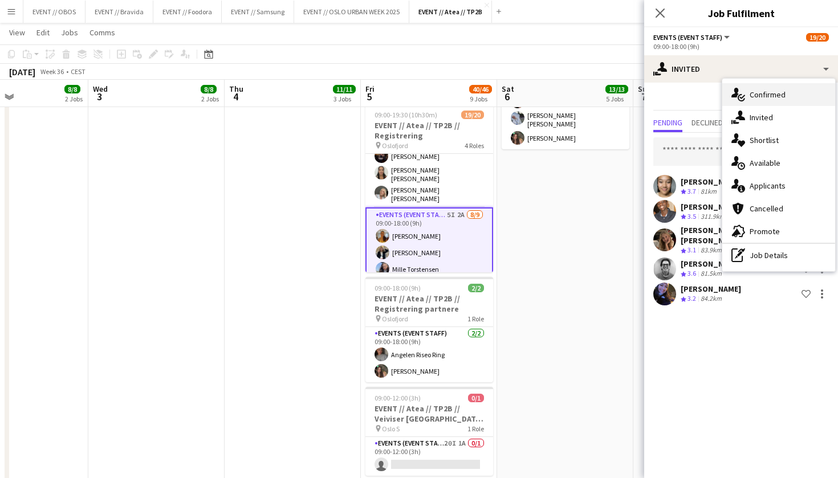
click at [753, 93] on div "single-neutral-actions-check-2 Confirmed" at bounding box center [778, 94] width 113 height 23
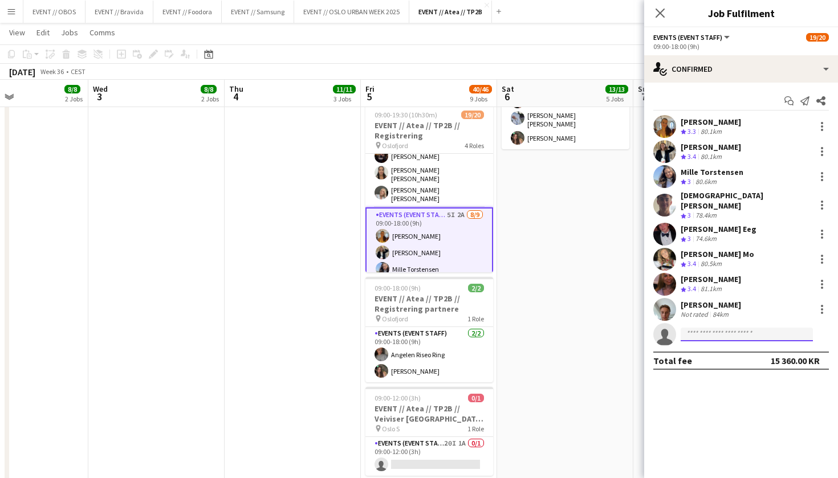
click at [719, 328] on input at bounding box center [747, 335] width 132 height 14
type input "*****"
click at [718, 359] on span "[PHONE_NUMBER]" at bounding box center [747, 361] width 114 height 9
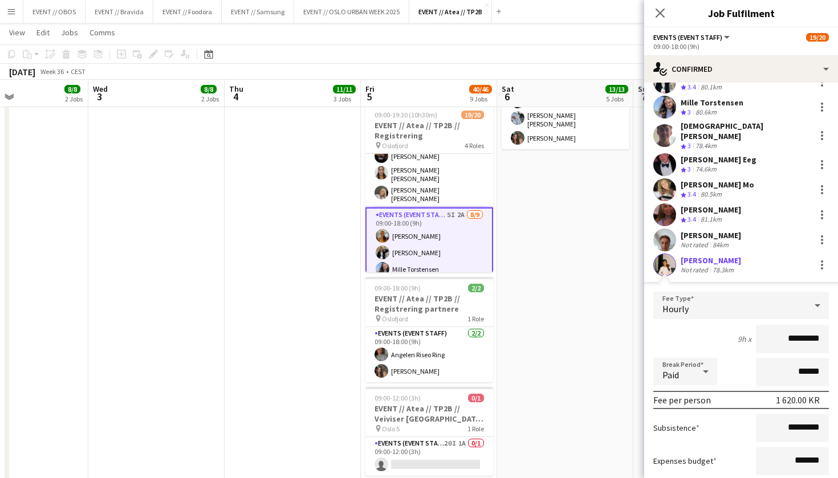
scroll to position [116, 0]
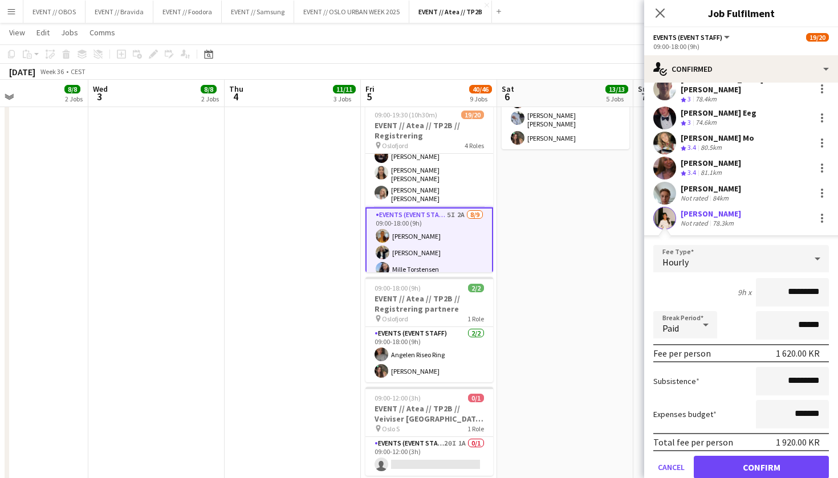
click at [758, 456] on button "Confirm" at bounding box center [761, 467] width 135 height 23
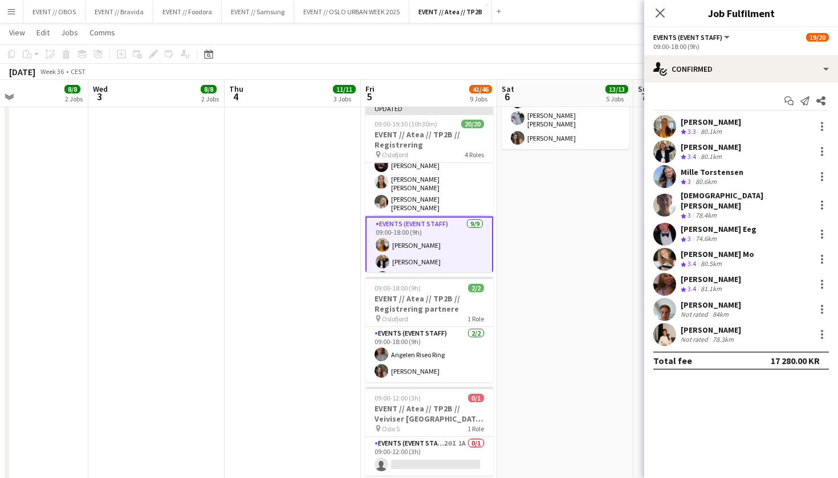
scroll to position [0, 0]
click at [759, 460] on mat-expansion-panel "check Confirmed Start chat Send notification Share [PERSON_NAME] Crew rating 3.…" at bounding box center [741, 281] width 194 height 396
click at [540, 255] on app-date-cell "08:00-17:00 (9h) 2/2 EVENT // Atea // TP2B // Partnere // Expo pin Oslofjord 1 …" at bounding box center [565, 117] width 136 height 1163
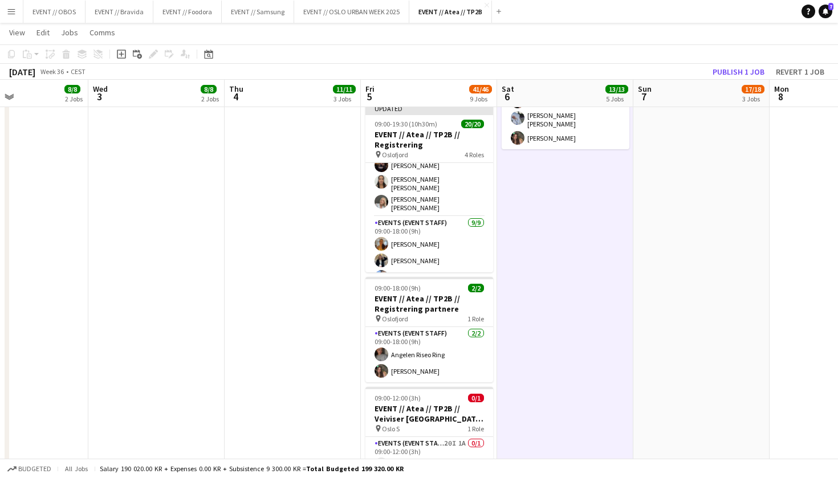
click at [724, 81] on app-board-header-date "Sun 7 17/18 3 Jobs" at bounding box center [701, 93] width 136 height 27
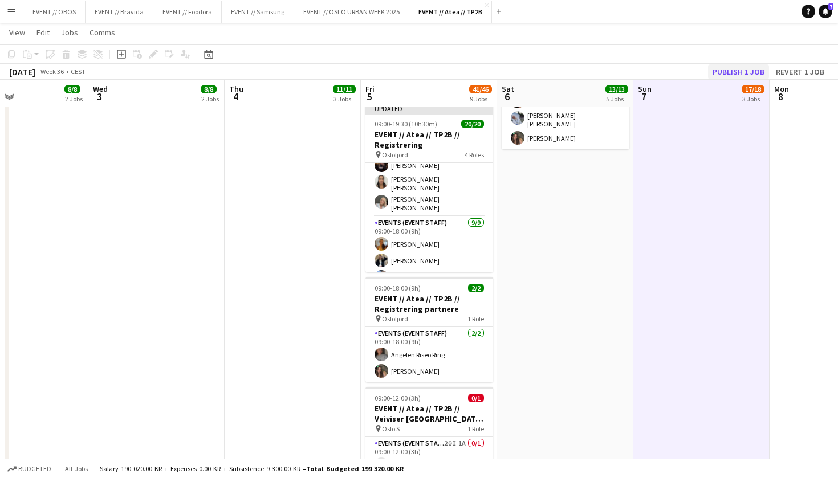
click at [734, 70] on button "Publish 1 job" at bounding box center [738, 71] width 61 height 15
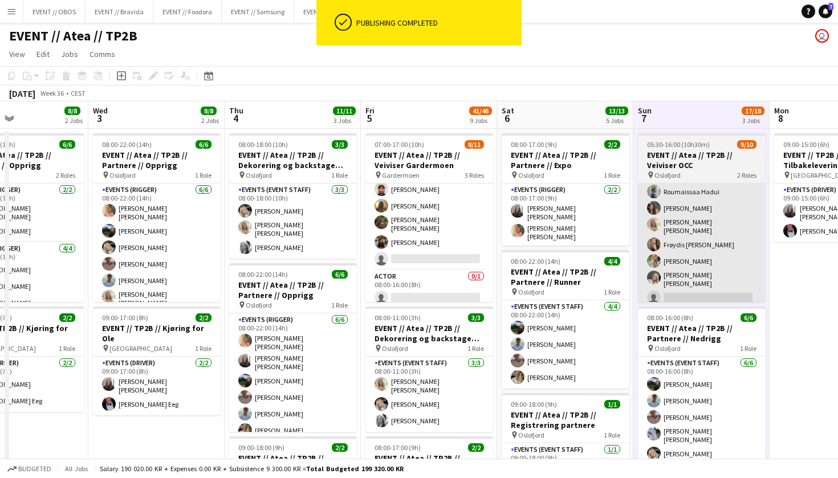
click at [694, 222] on app-card-role "Actor 1I 4A [DATE] 08:00-16:00 (8h) [PERSON_NAME] [PERSON_NAME] [PERSON_NAME] […" at bounding box center [702, 236] width 128 height 145
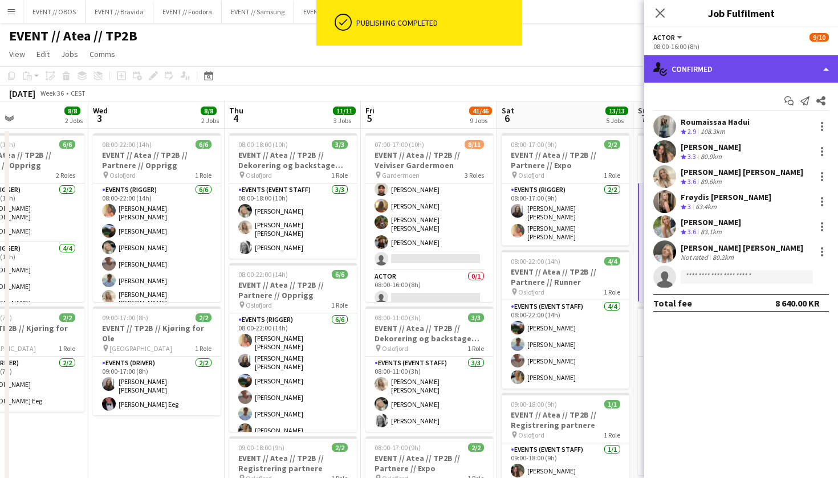
click at [730, 79] on div "single-neutral-actions-check-2 Confirmed" at bounding box center [741, 68] width 194 height 27
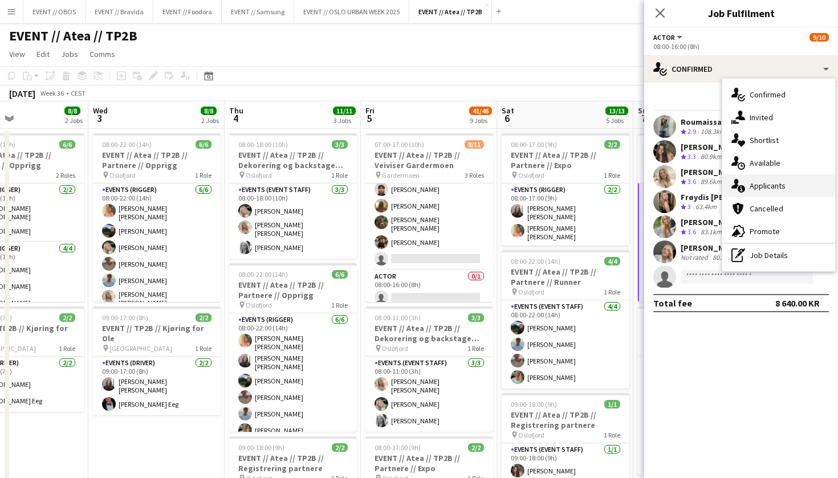
click at [773, 197] on div "single-neutral-actions-information Applicants" at bounding box center [778, 185] width 113 height 23
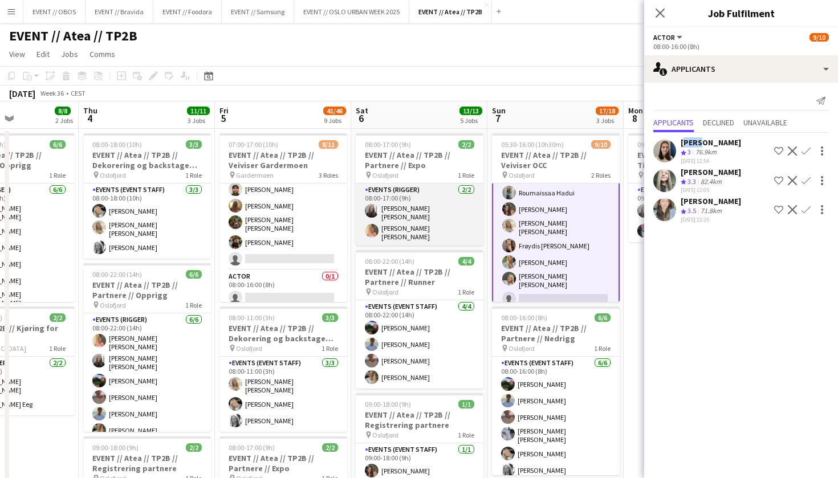
scroll to position [0, 525]
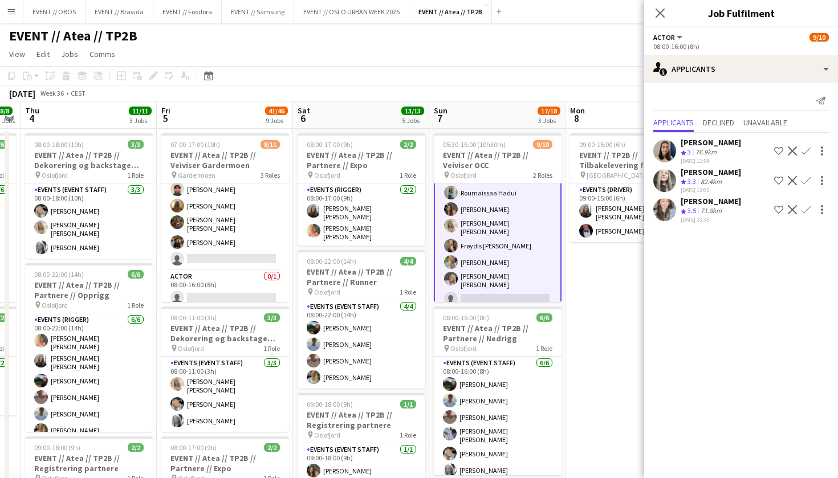
click at [665, 202] on app-user-avatar at bounding box center [664, 209] width 23 height 23
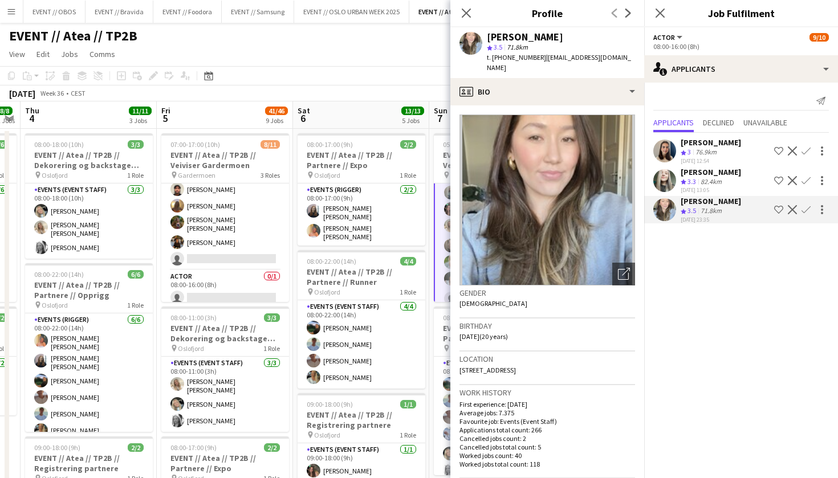
click at [668, 151] on app-user-avatar at bounding box center [664, 151] width 23 height 23
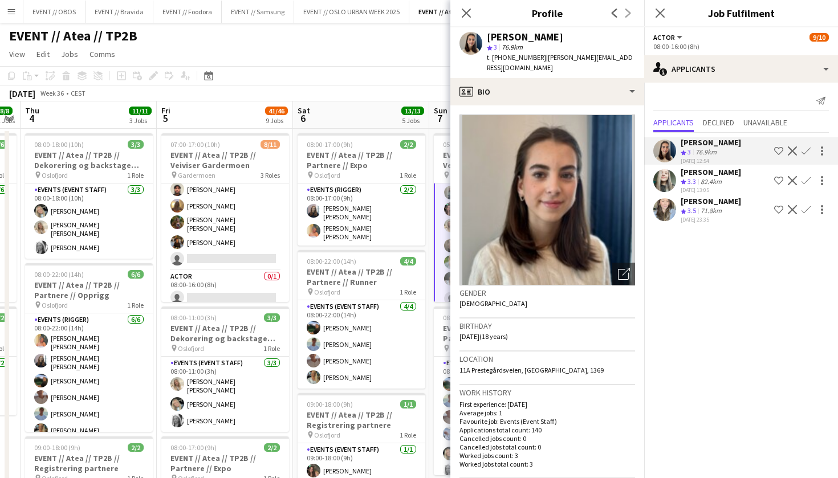
click at [678, 206] on div "[PERSON_NAME] Crew rating 3.5 71.8km [DATE] 23:35 Shortlist crew Decline Confirm" at bounding box center [741, 209] width 194 height 27
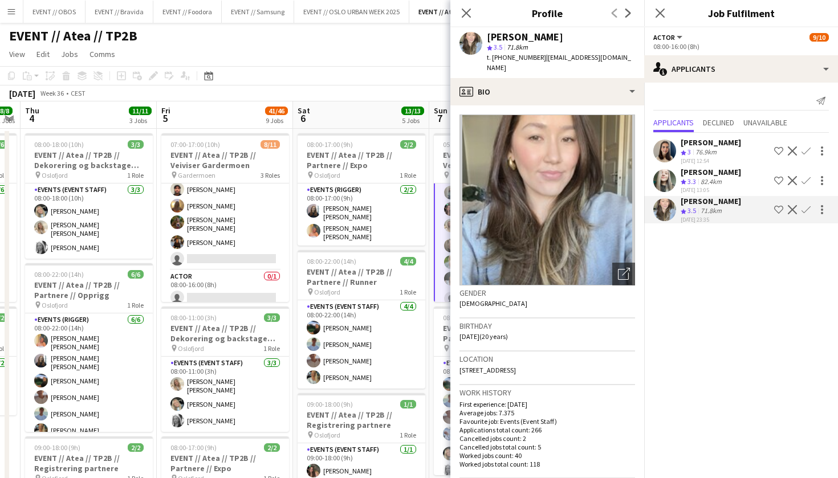
click at [810, 204] on button "Confirm" at bounding box center [806, 210] width 14 height 14
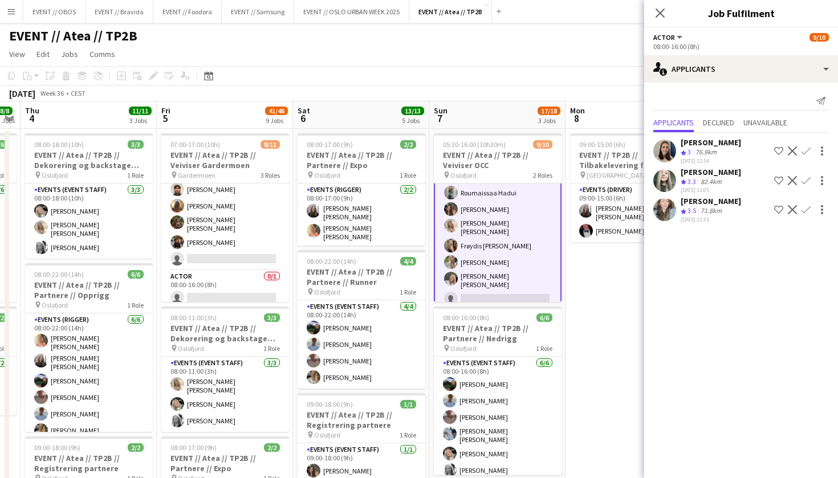
click at [810, 212] on app-icon "Confirm" at bounding box center [806, 209] width 9 height 9
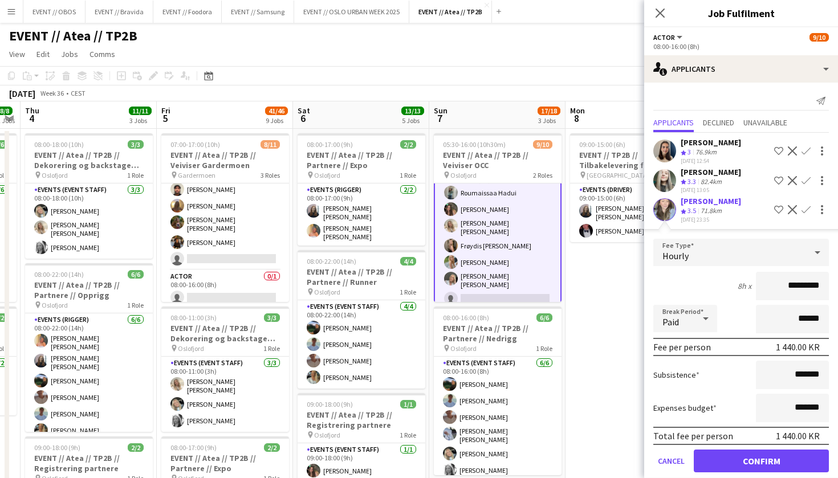
click at [741, 456] on button "Confirm" at bounding box center [761, 461] width 135 height 23
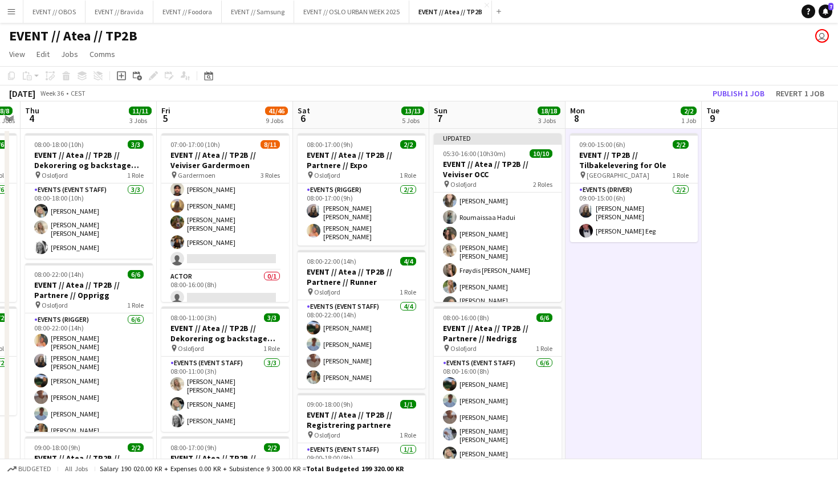
click at [719, 101] on div "[DATE] Week 36 • CEST Publish 1 job Revert 1 job" at bounding box center [419, 94] width 838 height 16
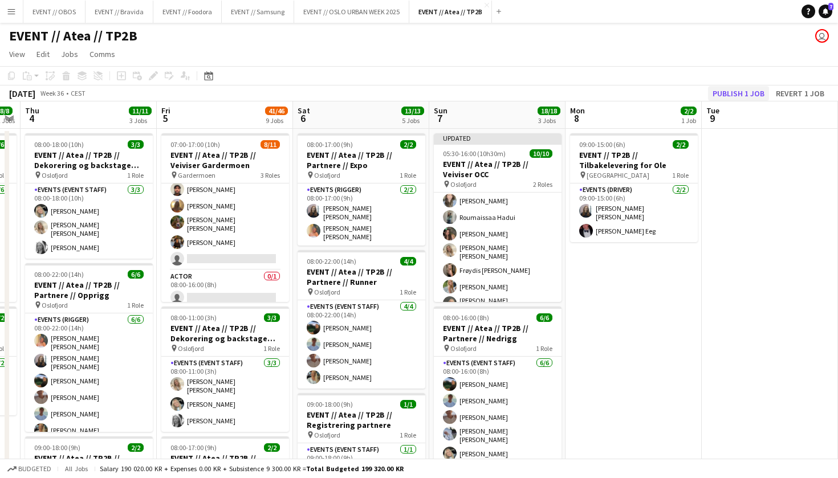
click at [724, 87] on button "Publish 1 job" at bounding box center [738, 93] width 61 height 15
